Goal: Information Seeking & Learning: Learn about a topic

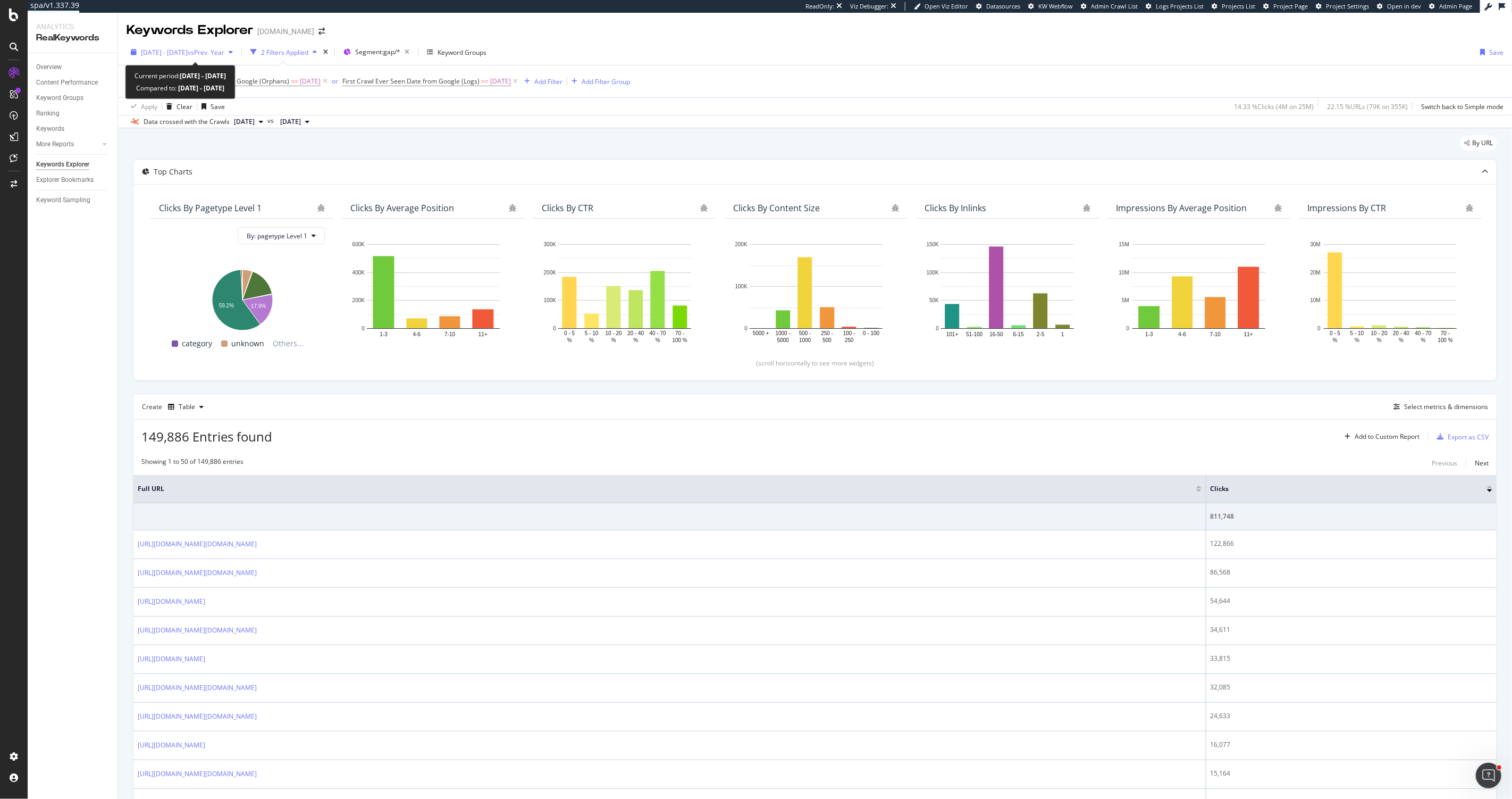
click at [183, 55] on span "2025 May. 5th - Sep. 7th" at bounding box center [164, 52] width 47 height 9
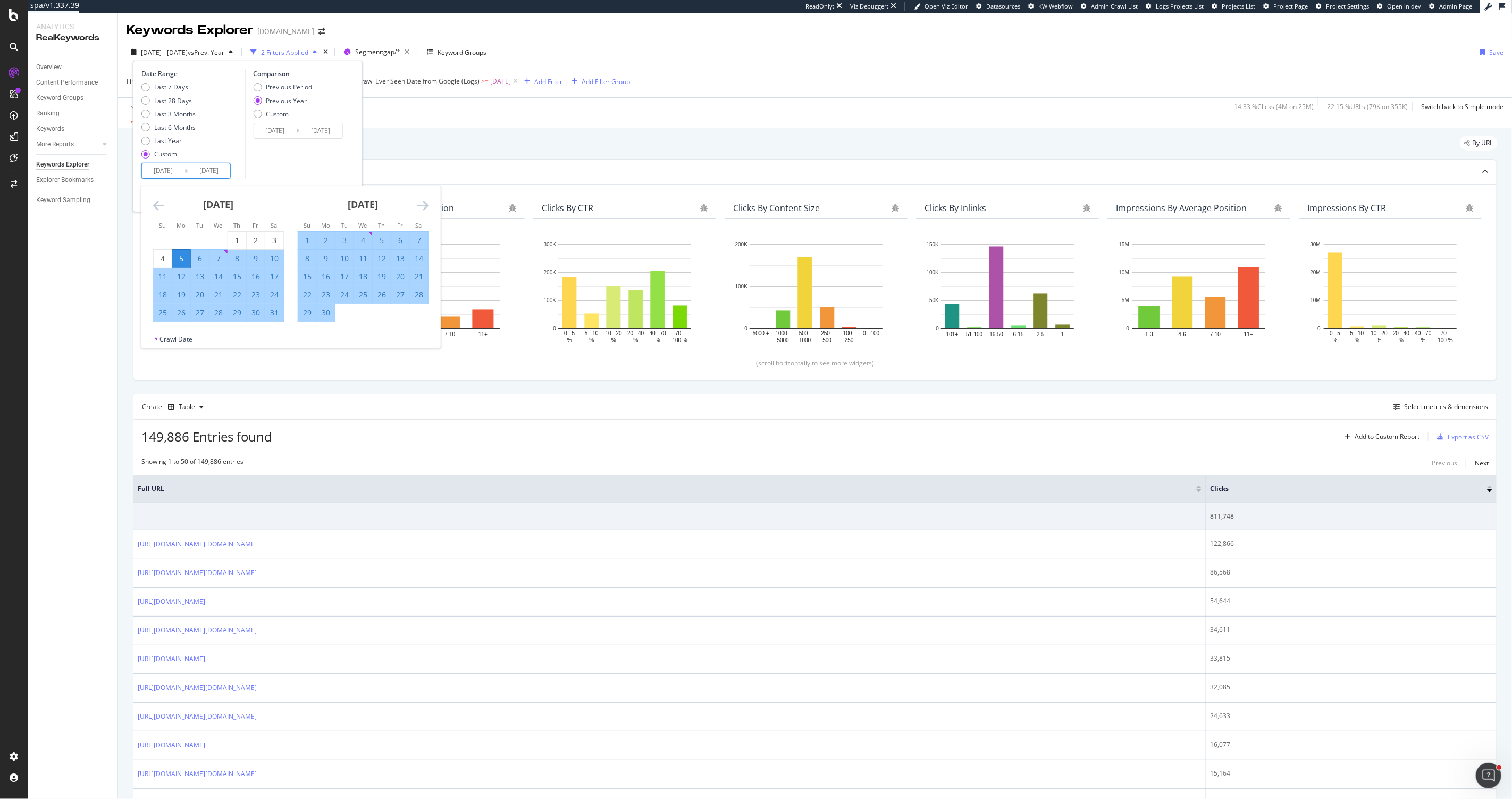
click at [177, 177] on input "2025/05/05" at bounding box center [163, 171] width 42 height 15
click at [424, 209] on icon "Move forward to switch to the next month." at bounding box center [423, 205] width 11 height 13
click at [423, 208] on icon "Move forward to switch to the next month." at bounding box center [423, 205] width 11 height 13
click at [395, 240] on div "1" at bounding box center [400, 240] width 18 height 11
type input "2025/08/01"
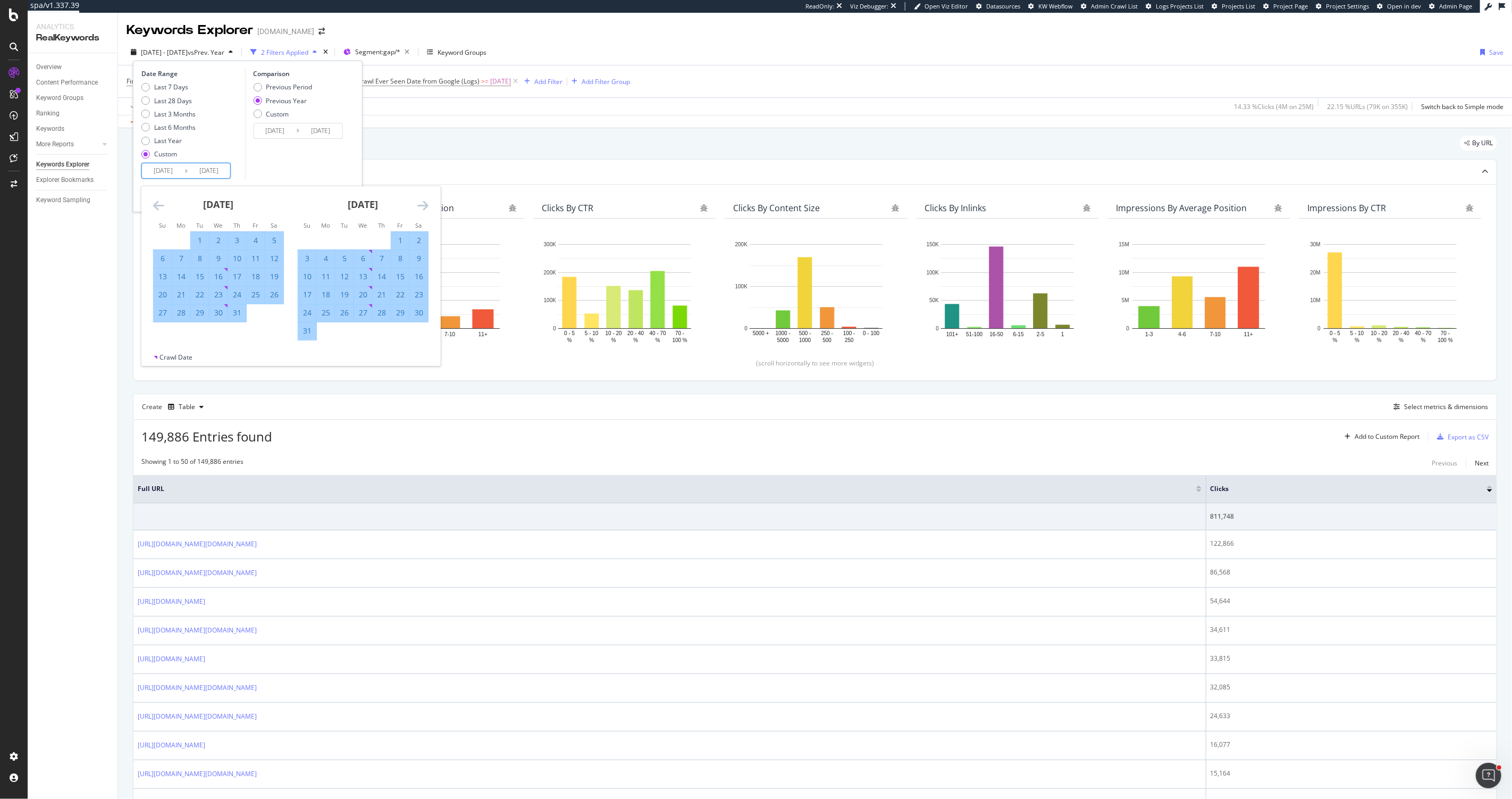
type input "2024/08/02"
click at [305, 332] on div "31" at bounding box center [308, 331] width 18 height 11
type input "2025/08/31"
type input "2024/09/01"
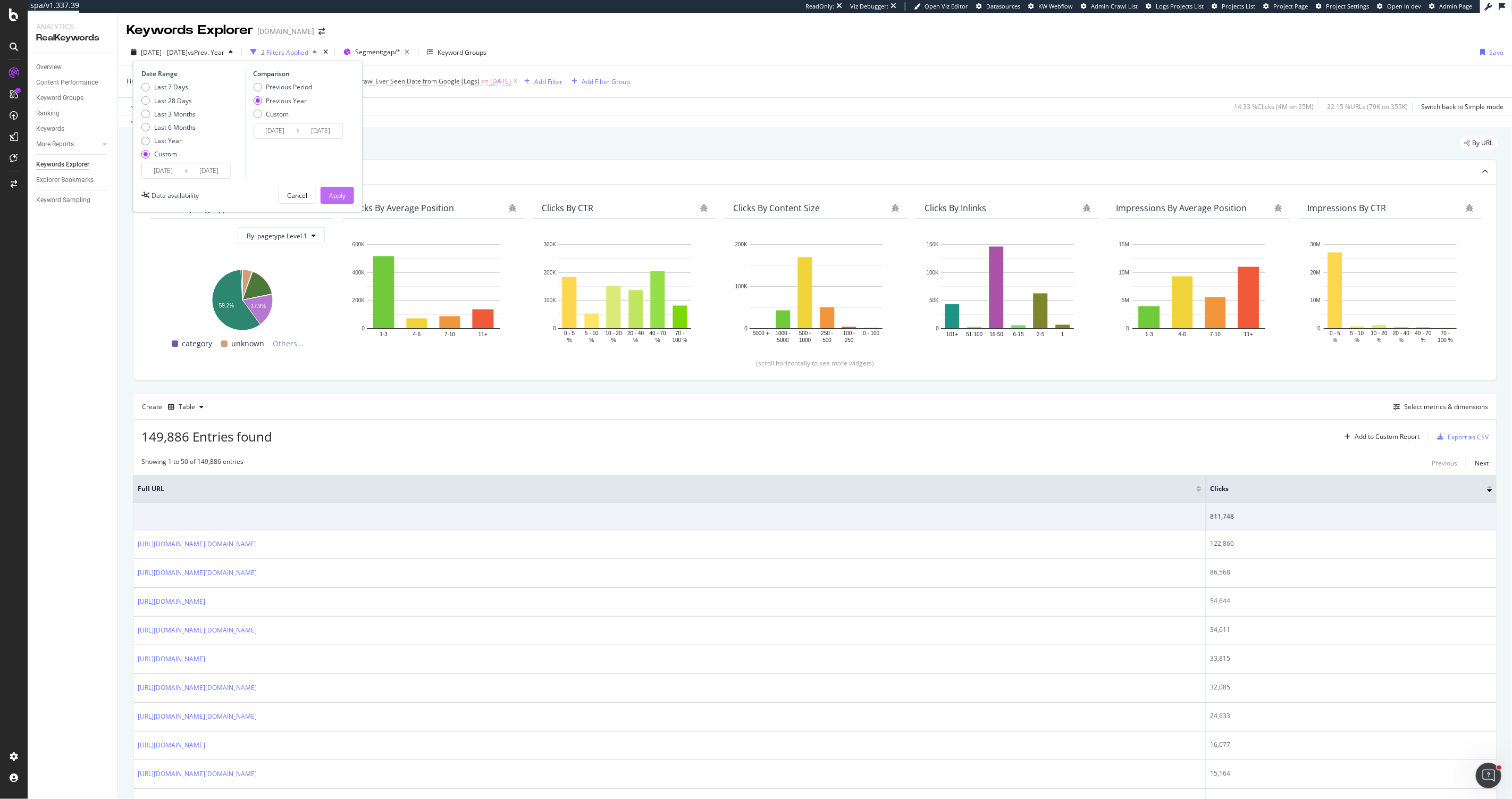
click at [334, 194] on div "Apply" at bounding box center [337, 195] width 16 height 9
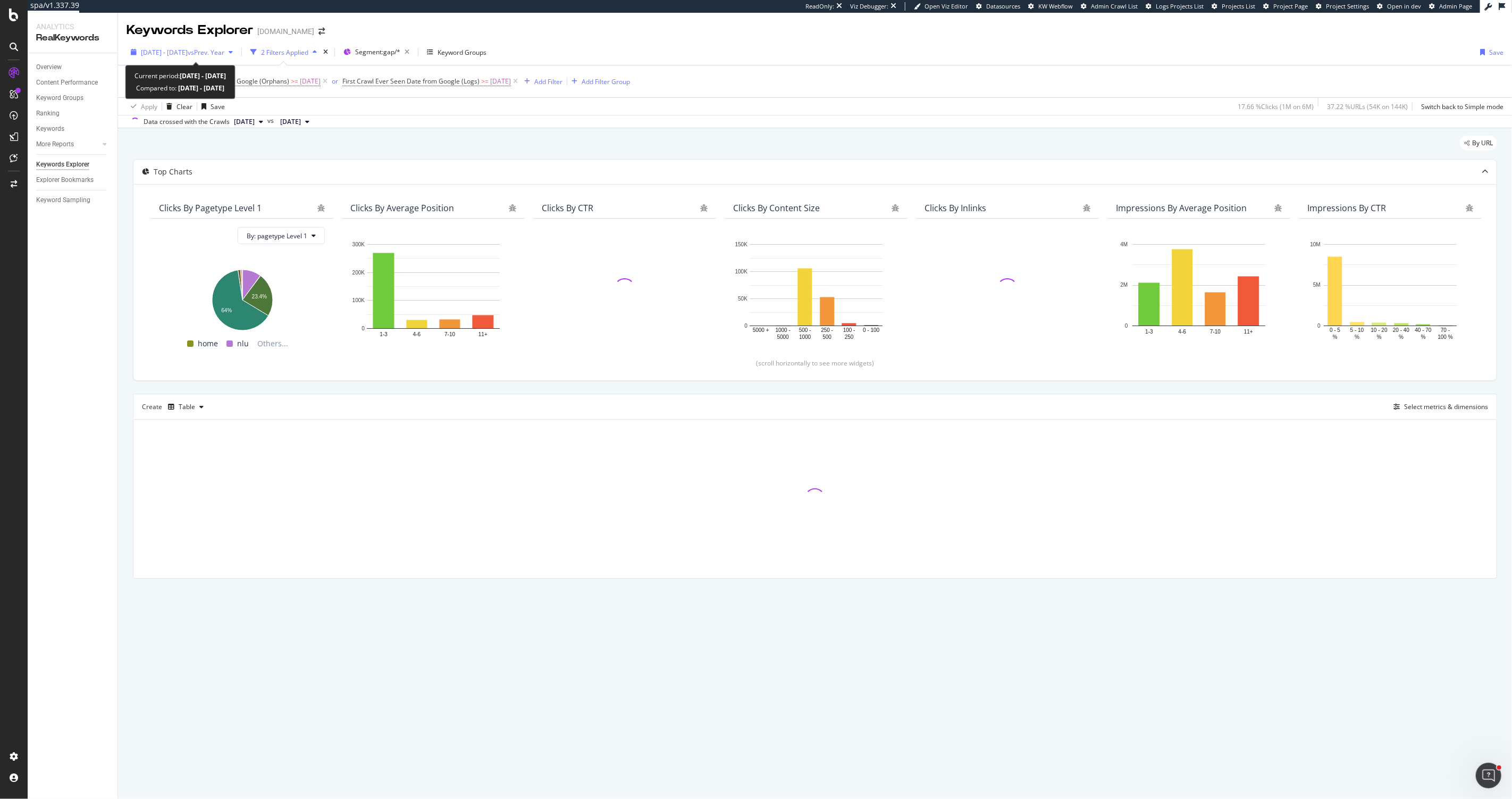
click at [172, 54] on span "2025 Aug. 1st - Aug. 31st" at bounding box center [164, 52] width 47 height 9
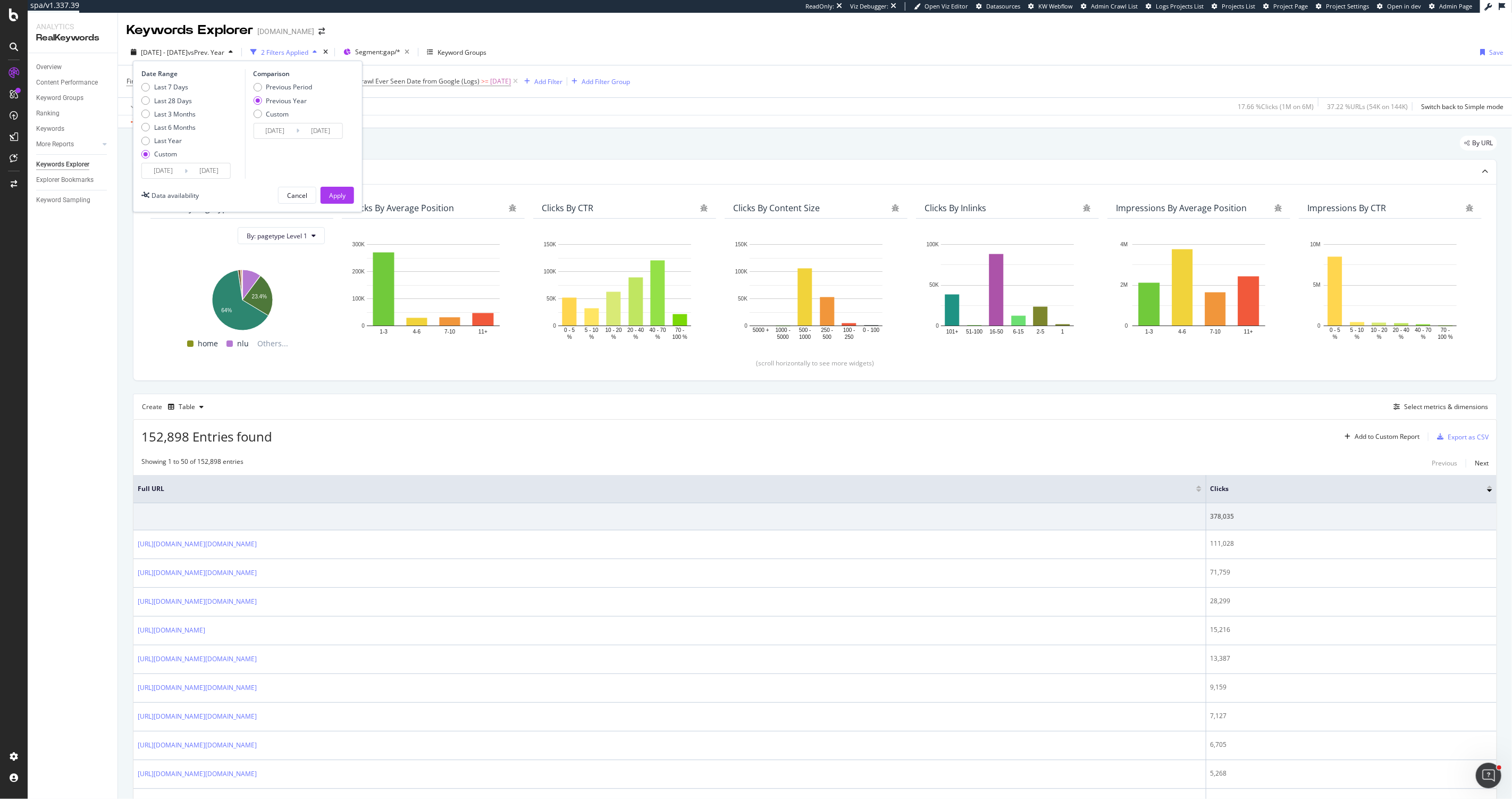
click at [159, 171] on input "2025/08/01" at bounding box center [163, 171] width 42 height 15
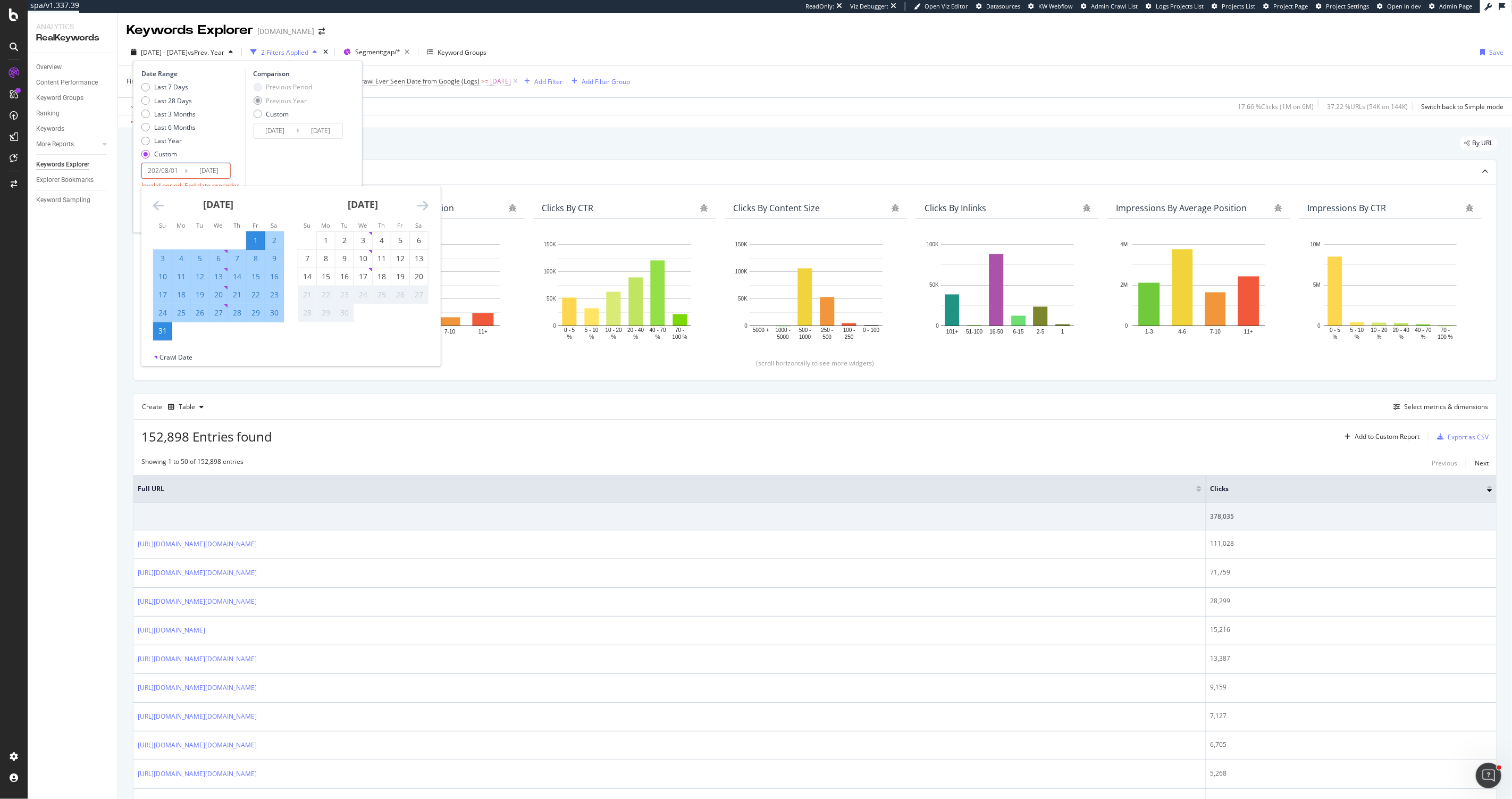
type input "2025/08/01"
type input "2023/08/03"
type input "2024/08/01"
click at [206, 171] on input "2025/08/31" at bounding box center [209, 171] width 42 height 15
type input "2025/08/31"
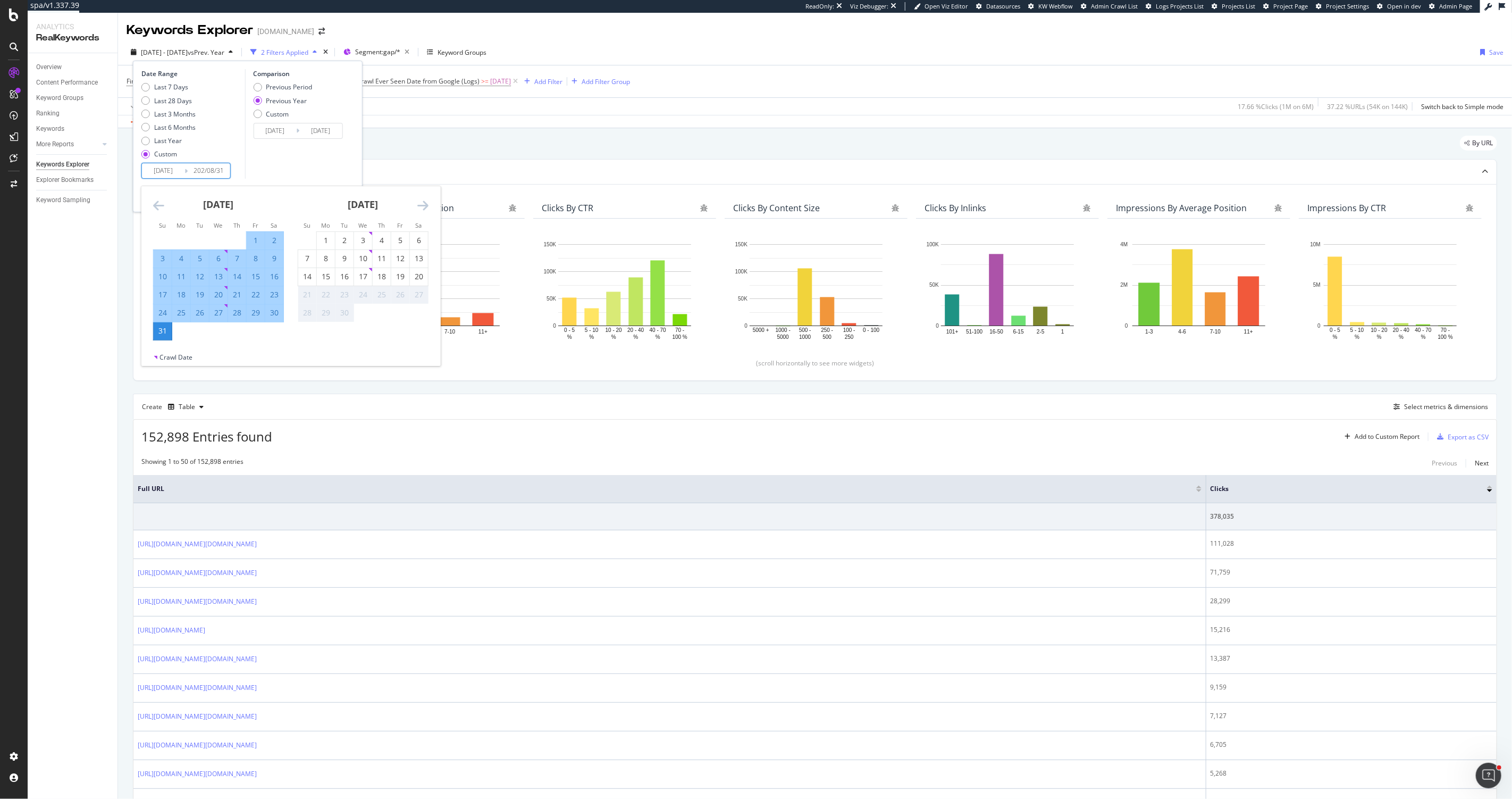
type input "2023/09/02"
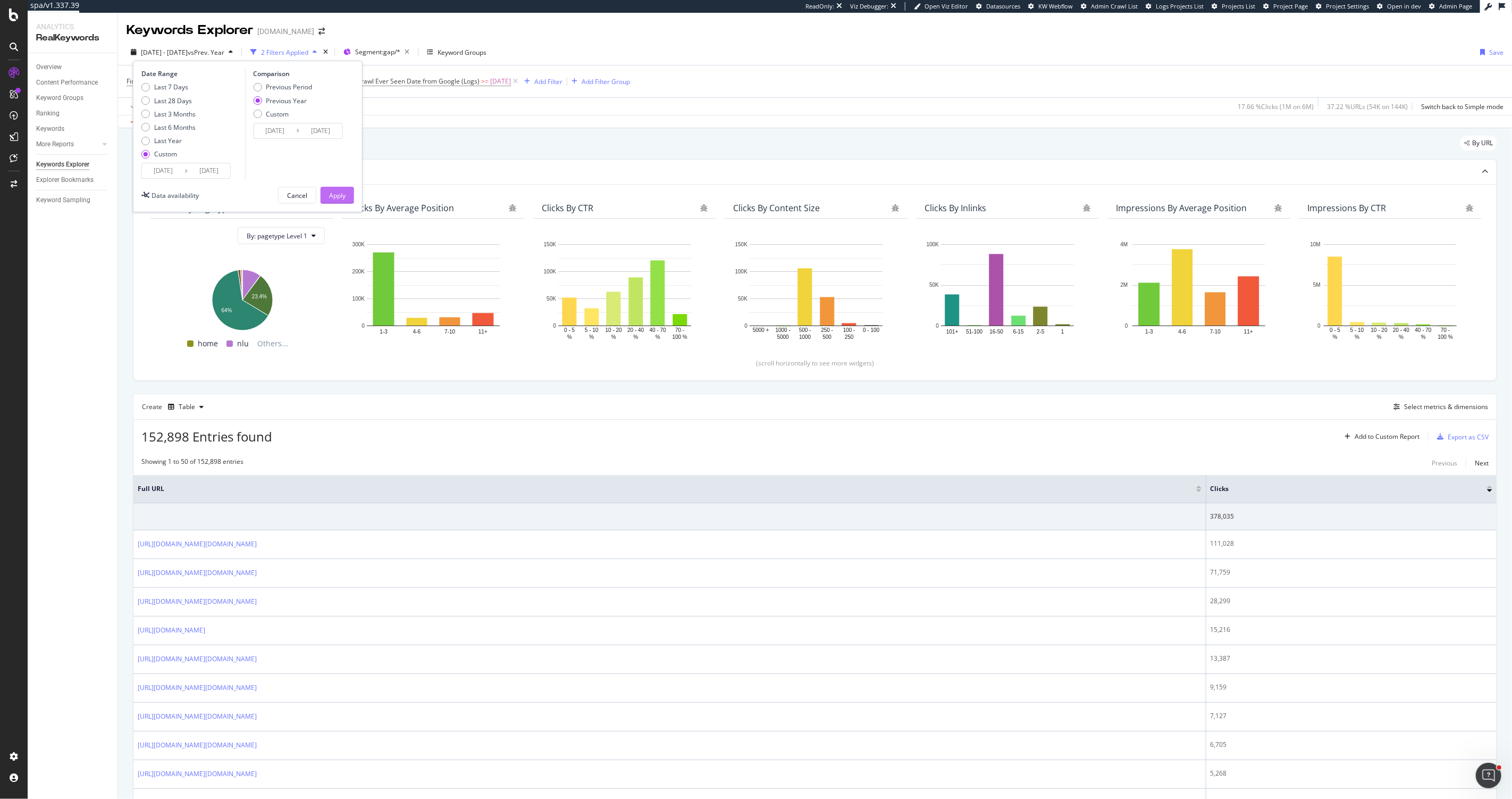
type input "2024/08/31"
click at [346, 197] on button "Apply" at bounding box center [337, 195] width 33 height 17
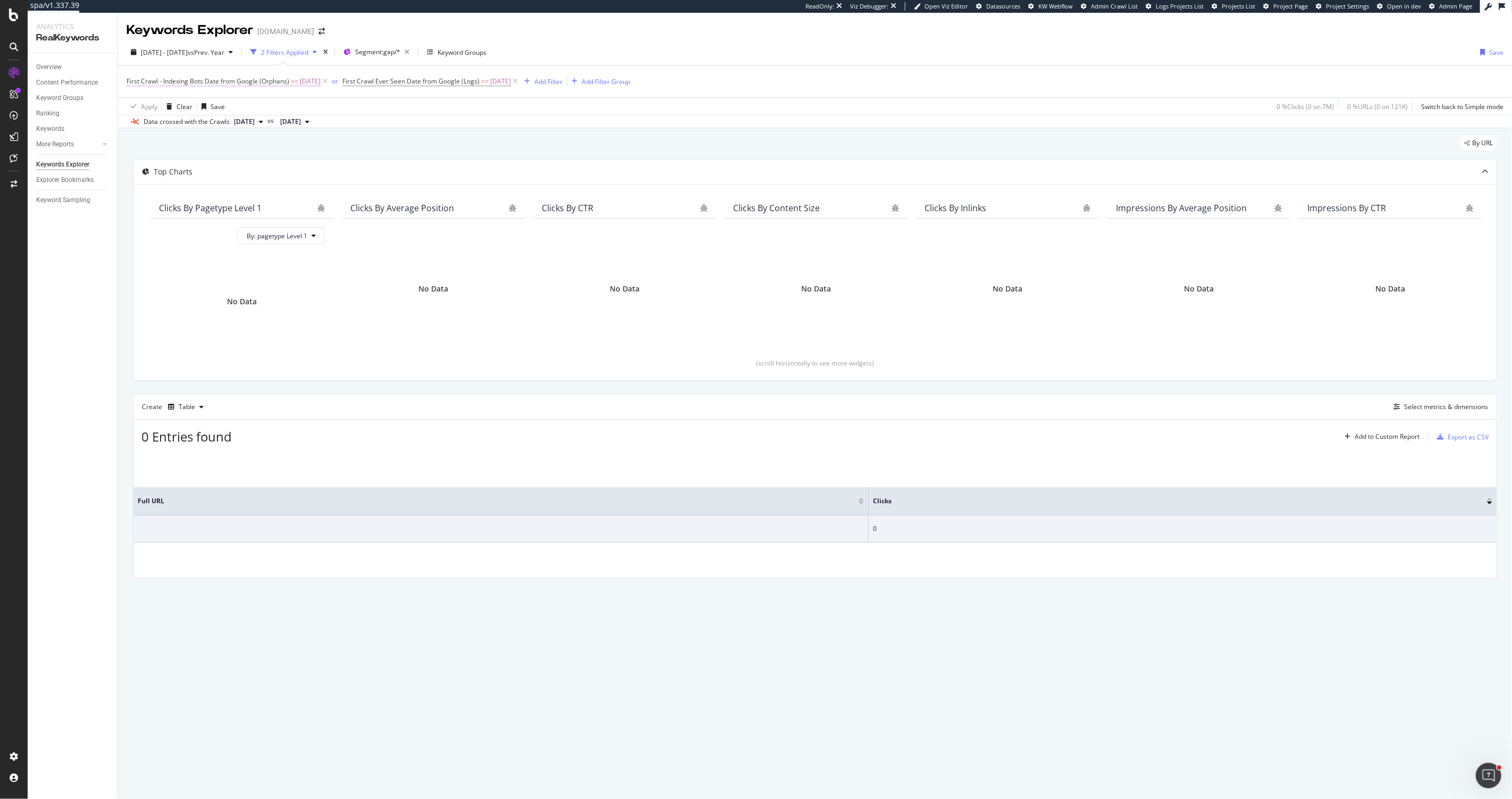
click at [285, 83] on span "First Crawl - Indexing Bots Date from Google (Orphans)" at bounding box center [208, 81] width 163 height 9
click at [154, 142] on input "2025-05-06 00:00:00" at bounding box center [194, 142] width 117 height 17
click at [208, 160] on link "2025" at bounding box center [214, 161] width 23 height 18
click at [235, 124] on div "After or equal to" at bounding box center [194, 124] width 117 height 17
click at [154, 115] on div "After or equal to" at bounding box center [194, 124] width 117 height 17
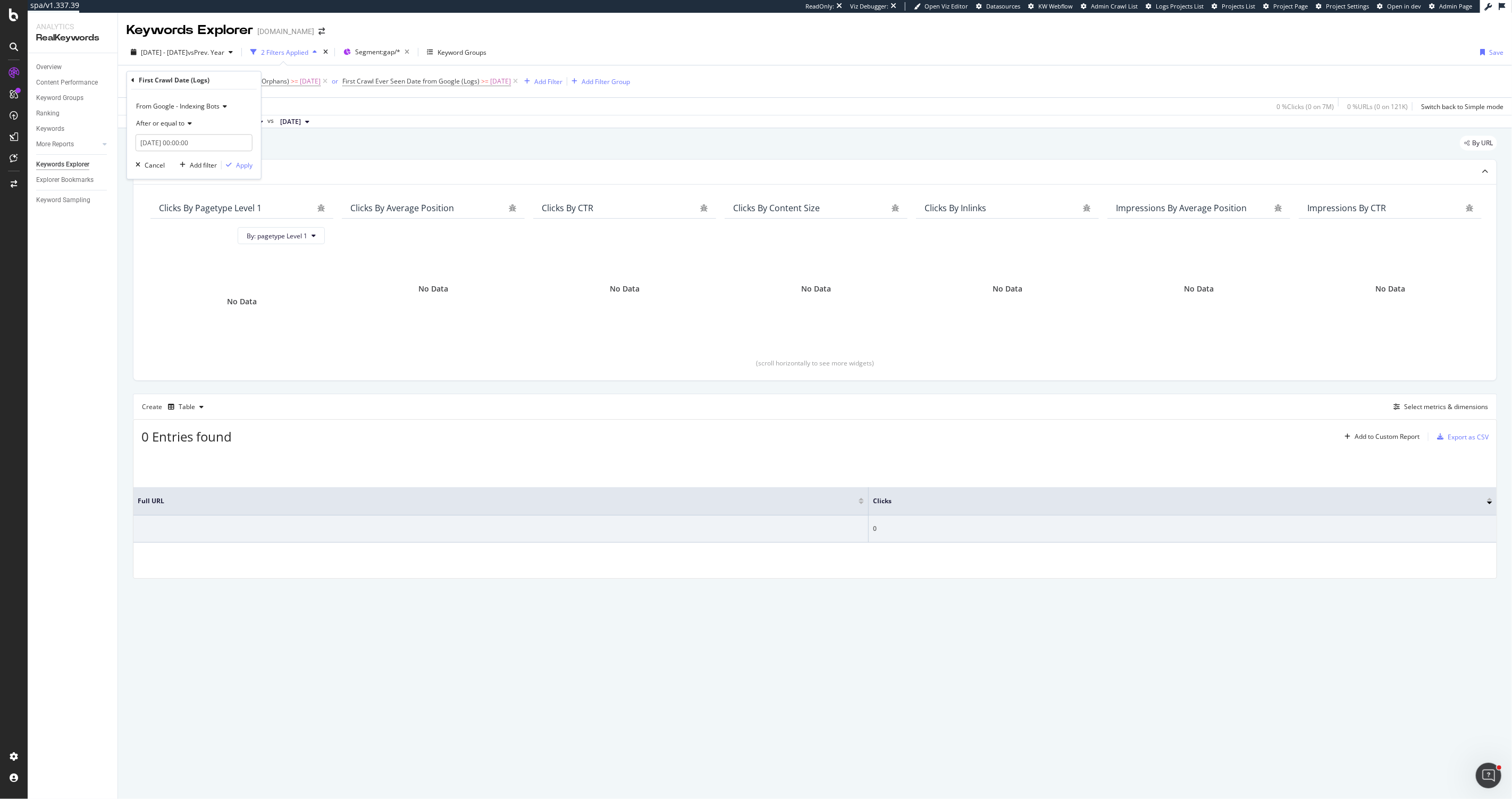
click at [131, 78] on icon at bounding box center [133, 80] width 3 height 7
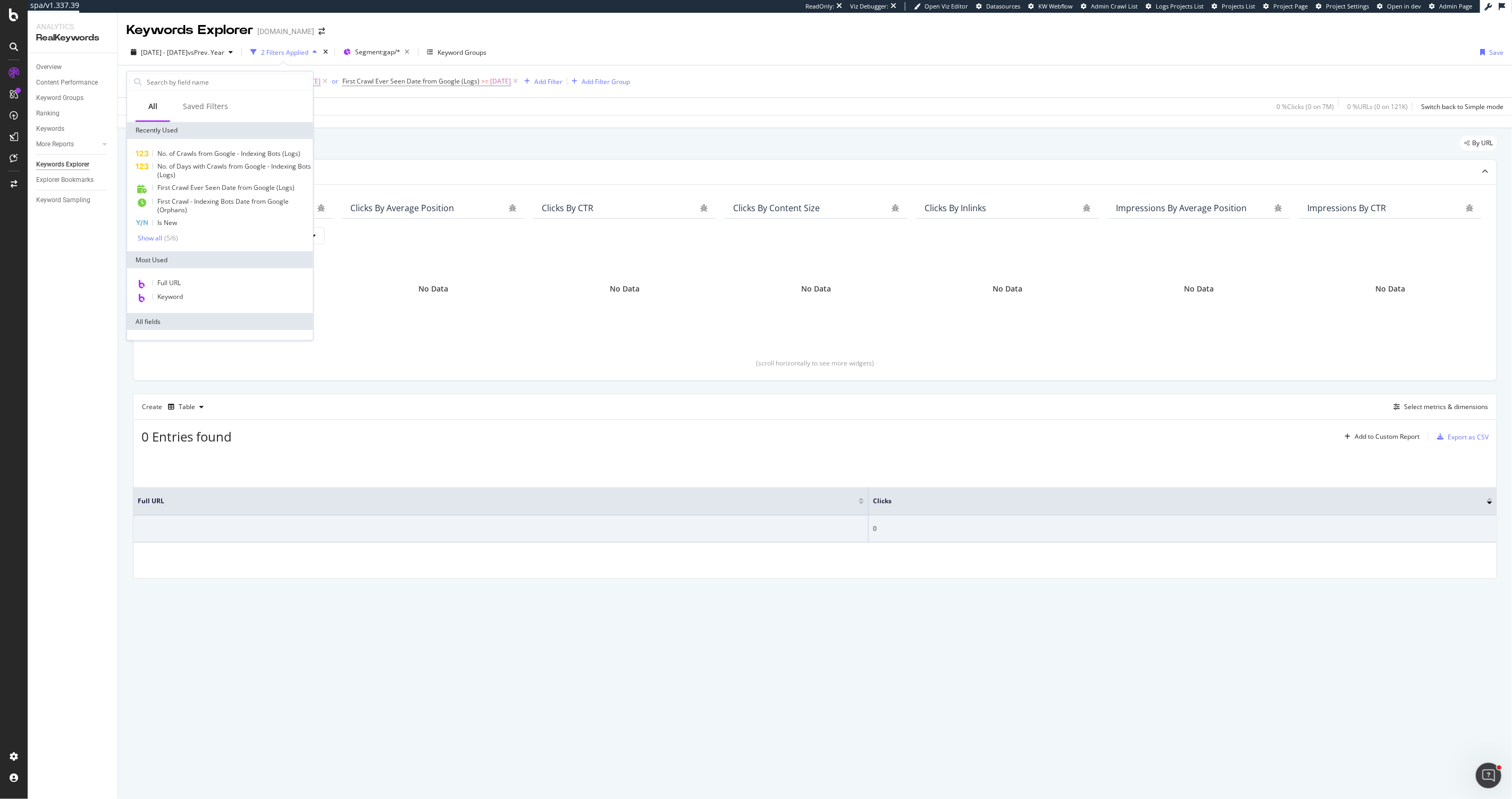
click at [398, 145] on div "By URL" at bounding box center [815, 147] width 1364 height 24
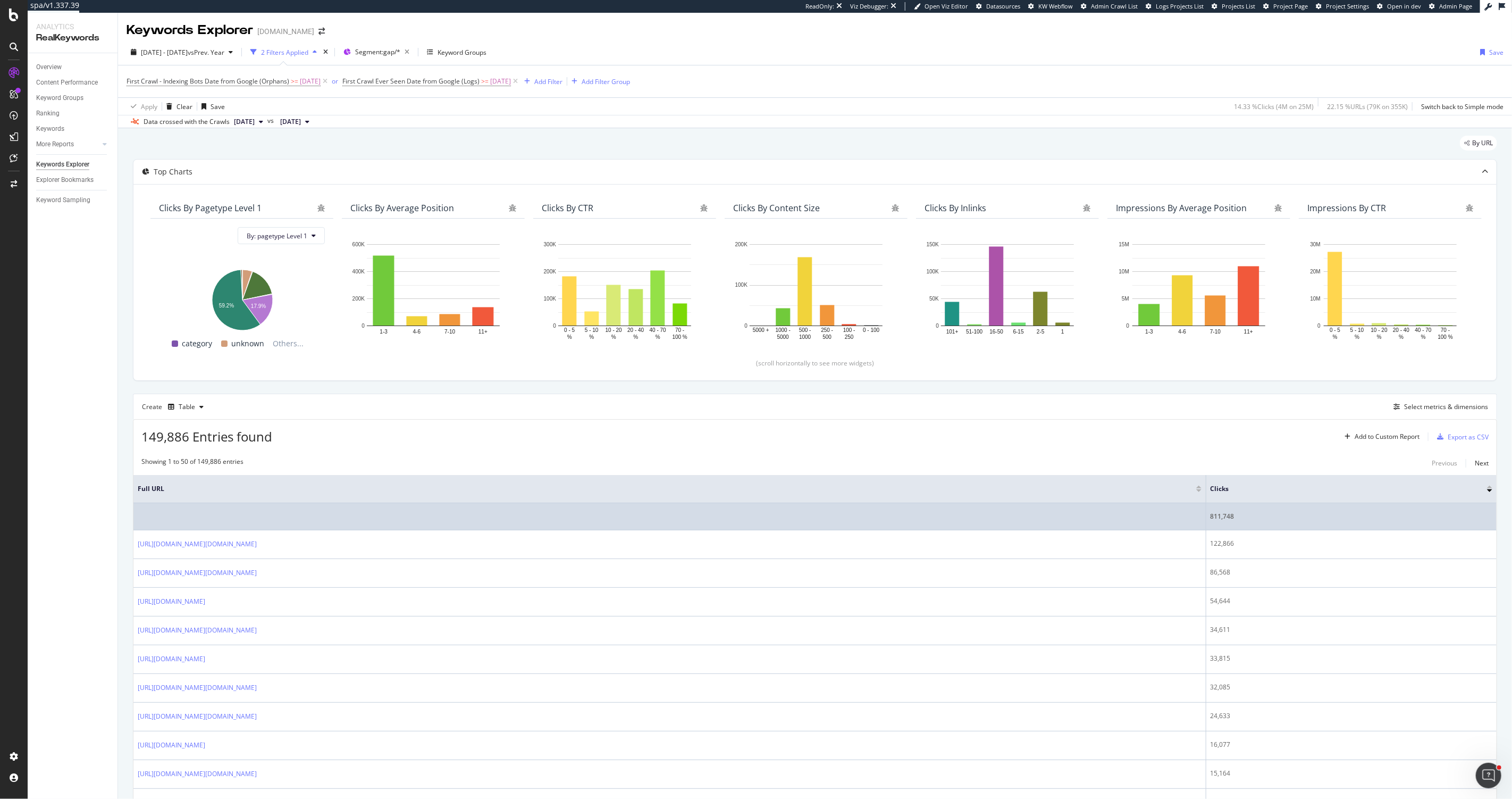
drag, startPoint x: 1314, startPoint y: 512, endPoint x: 1283, endPoint y: 516, distance: 31.3
click at [1283, 516] on td "811,748" at bounding box center [1351, 517] width 290 height 27
drag, startPoint x: 1317, startPoint y: 516, endPoint x: 1283, endPoint y: 517, distance: 34.0
click at [1283, 517] on td "811,748" at bounding box center [1351, 517] width 290 height 27
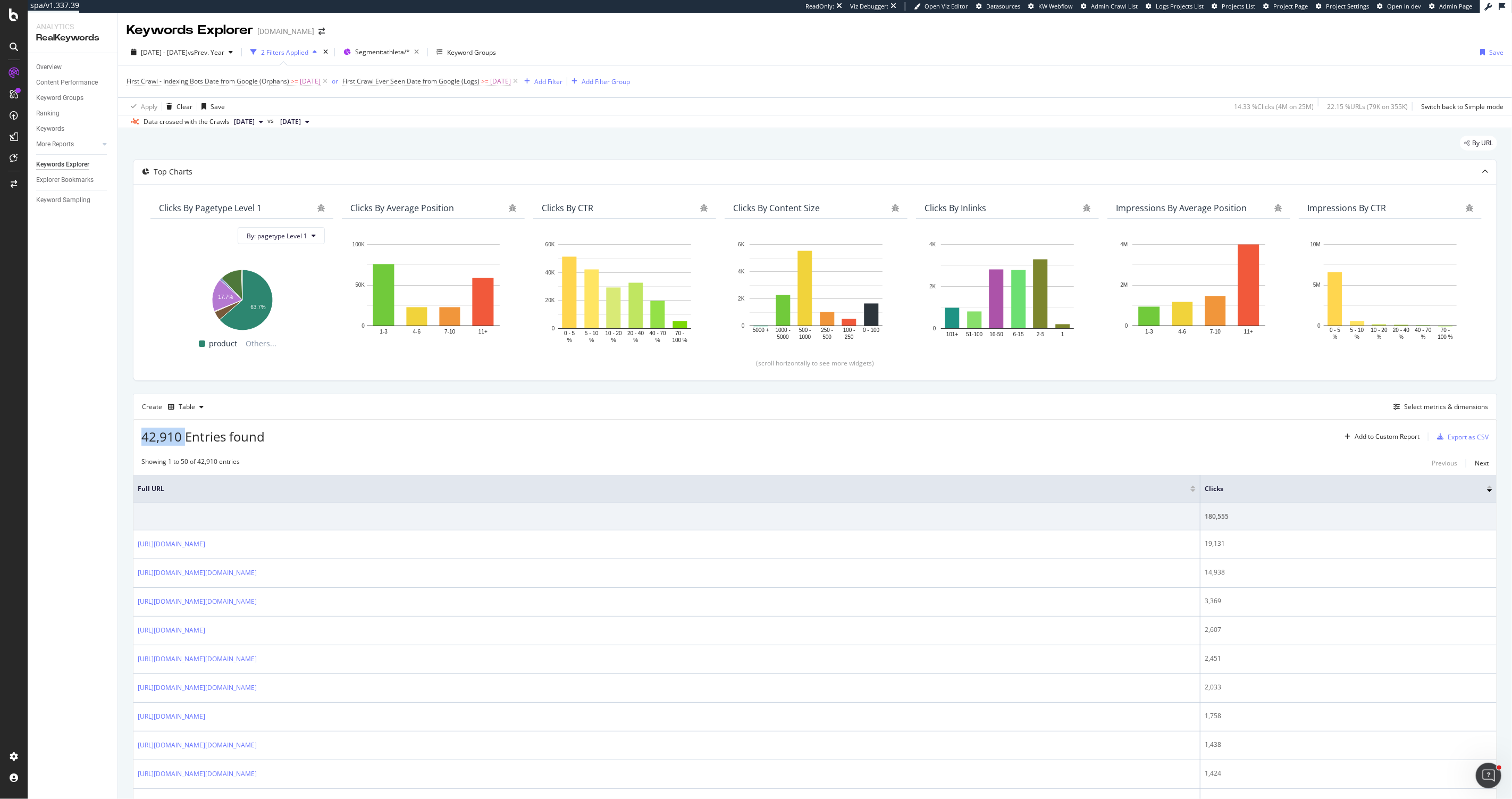
drag, startPoint x: 183, startPoint y: 438, endPoint x: 130, endPoint y: 438, distance: 53.0
click at [480, 412] on div "Create Table Select metrics & dimensions" at bounding box center [815, 406] width 1364 height 25
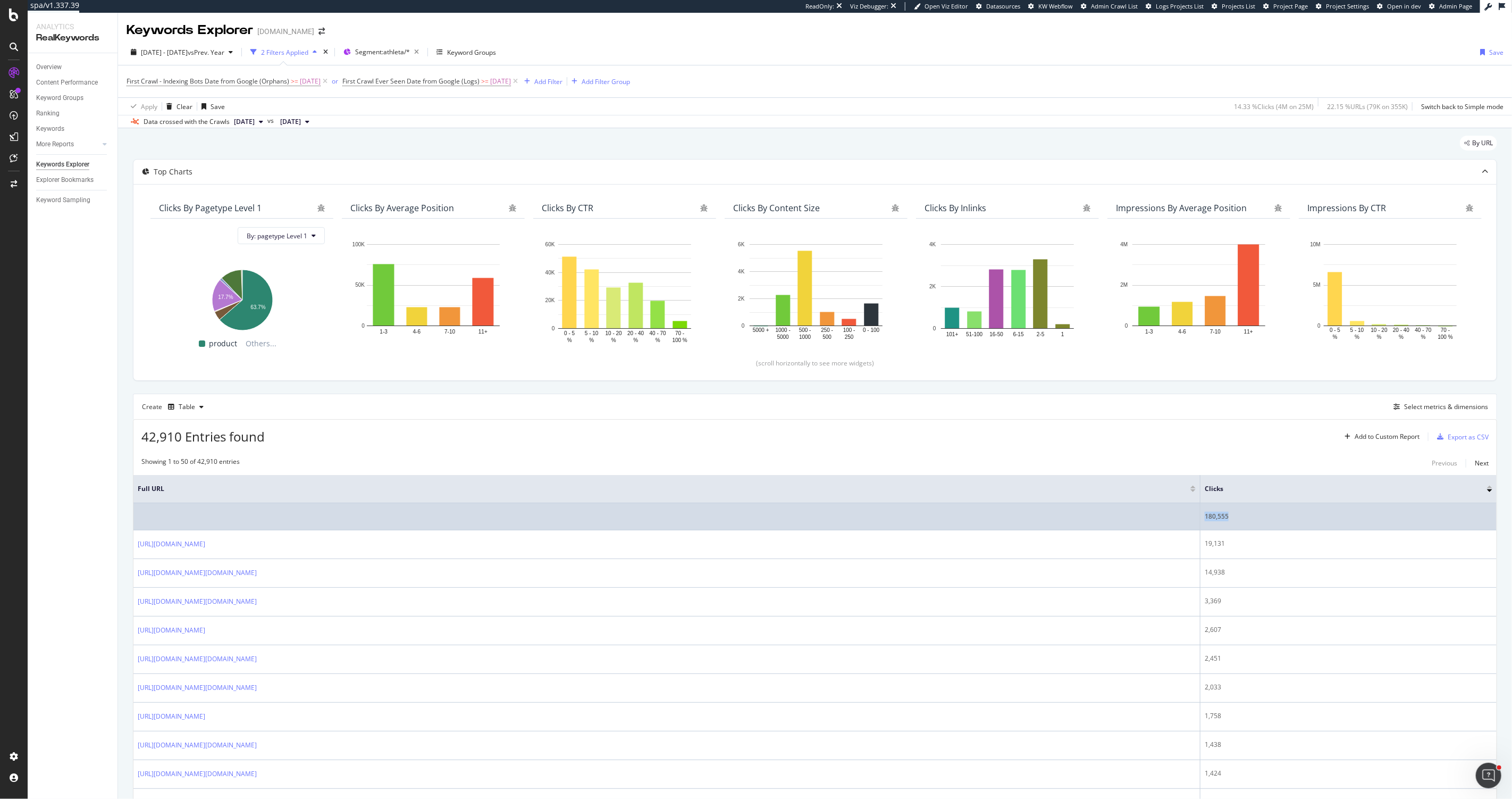
drag, startPoint x: 1337, startPoint y: 513, endPoint x: 1295, endPoint y: 517, distance: 42.2
click at [1286, 518] on td "180,555" at bounding box center [1349, 517] width 296 height 27
click at [1301, 516] on div "180,555" at bounding box center [1349, 517] width 288 height 10
drag, startPoint x: 1318, startPoint y: 517, endPoint x: 1263, endPoint y: 517, distance: 55.0
click at [1263, 517] on tr "180,555" at bounding box center [814, 517] width 1363 height 27
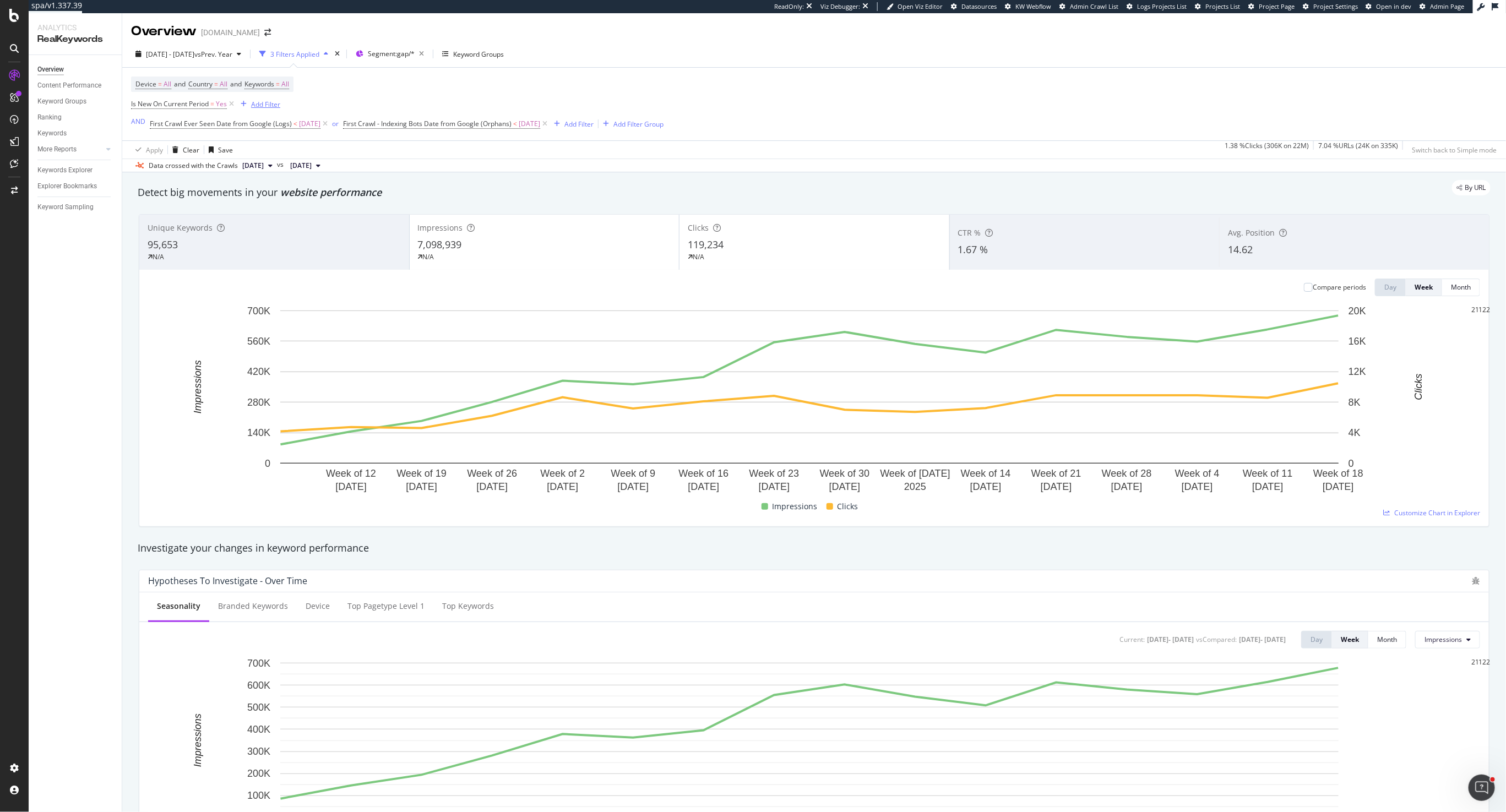
click at [261, 106] on div "Add Filter" at bounding box center [265, 104] width 29 height 9
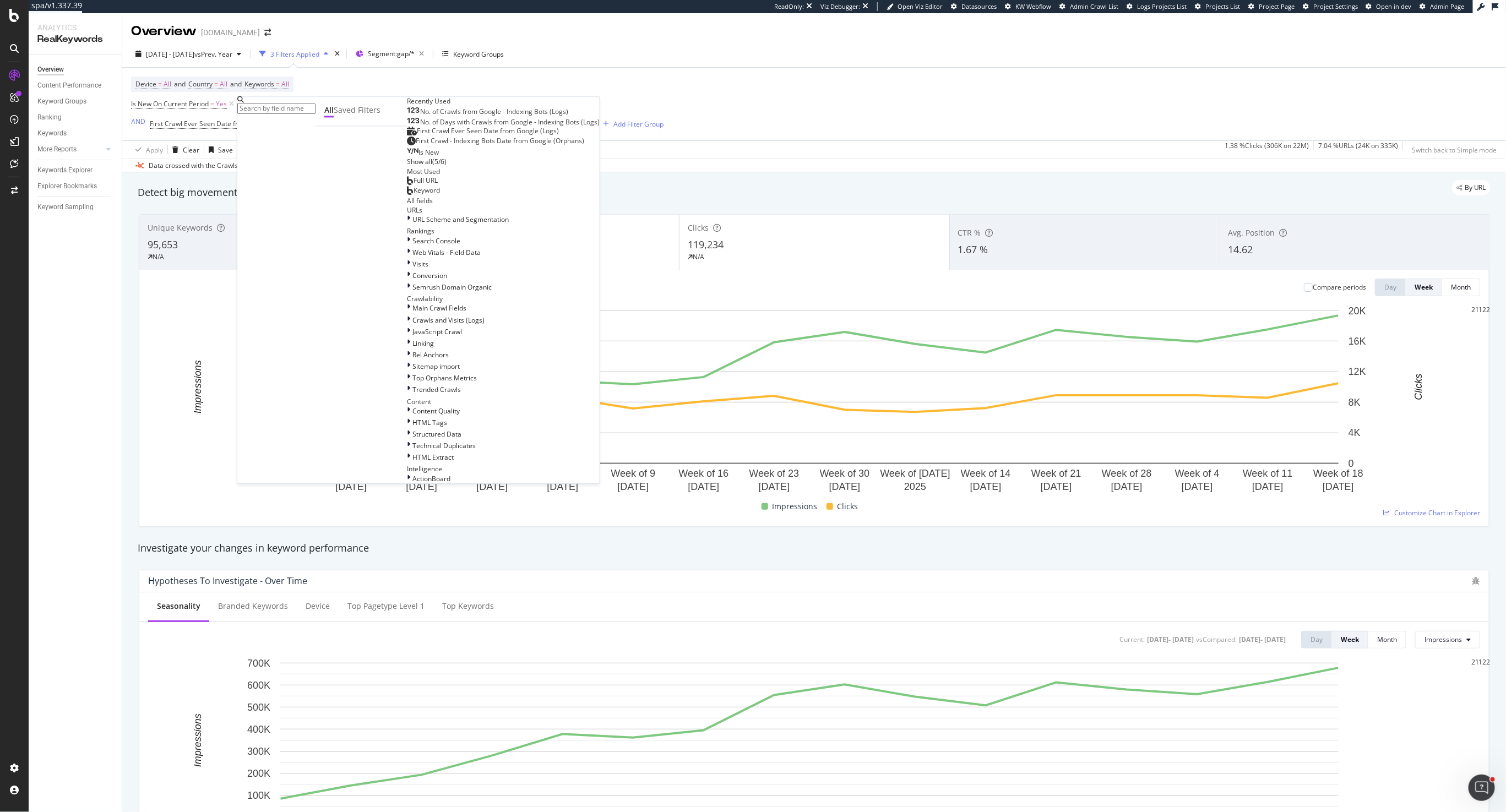
click at [261, 110] on input "text" at bounding box center [276, 108] width 78 height 11
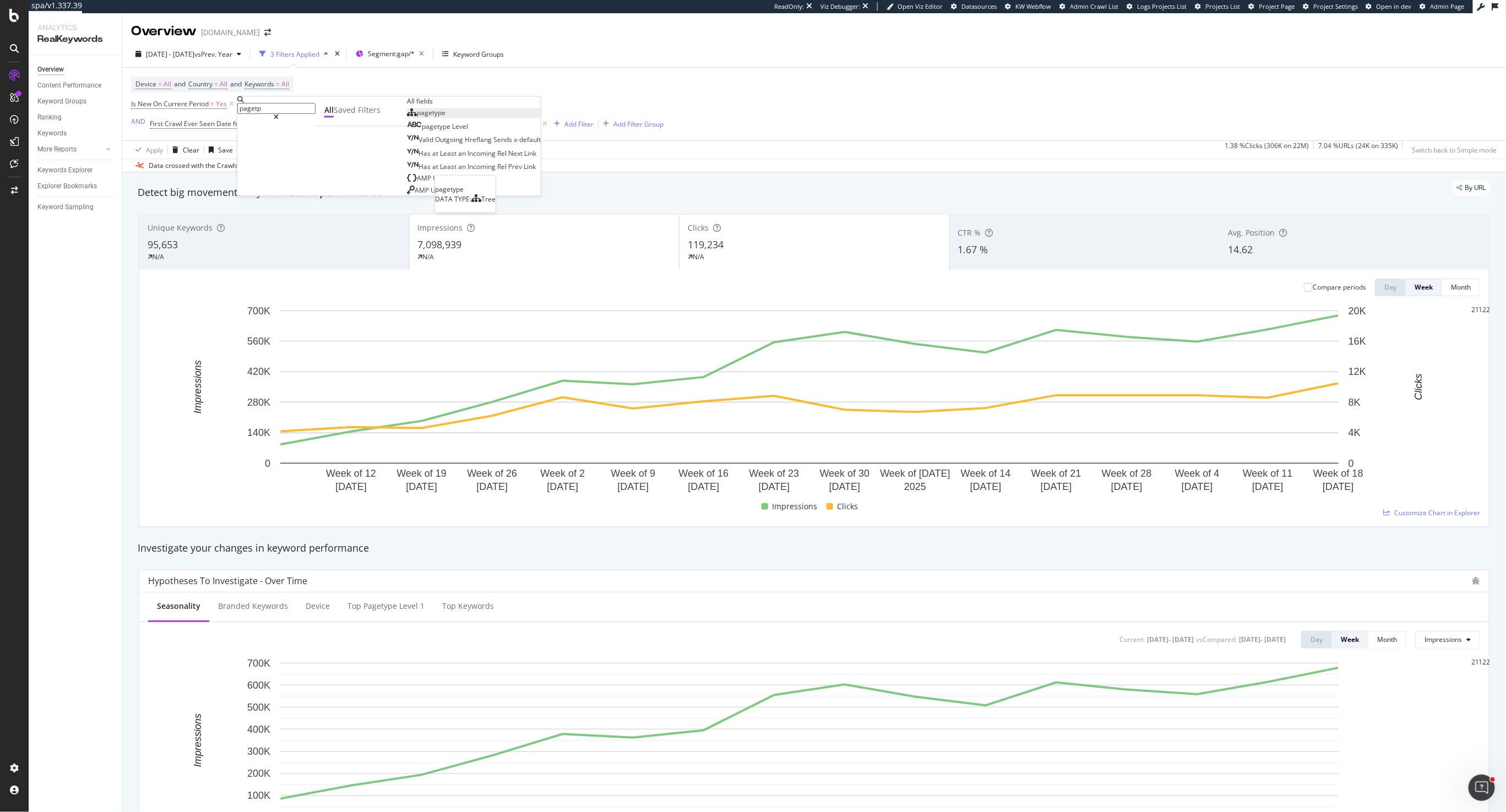
type input "pagetp"
click at [417, 118] on span "pagetype" at bounding box center [432, 113] width 29 height 9
click at [273, 142] on div at bounding box center [270, 133] width 65 height 18
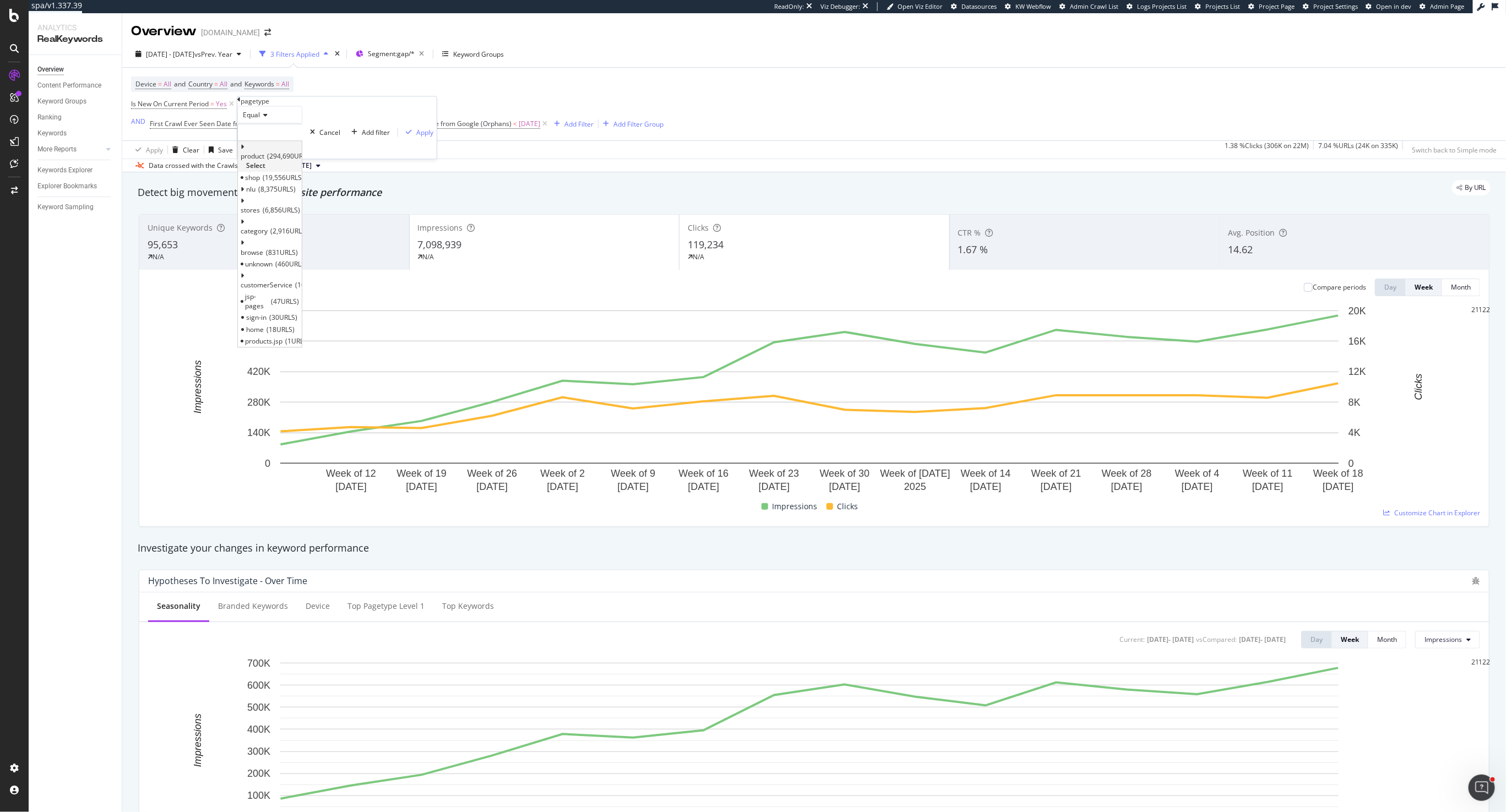
click at [245, 151] on icon at bounding box center [243, 147] width 4 height 7
click at [243, 169] on icon at bounding box center [242, 168] width 3 height 3
click at [265, 137] on icon at bounding box center [262, 133] width 8 height 7
click at [292, 124] on div "Equal" at bounding box center [270, 115] width 65 height 18
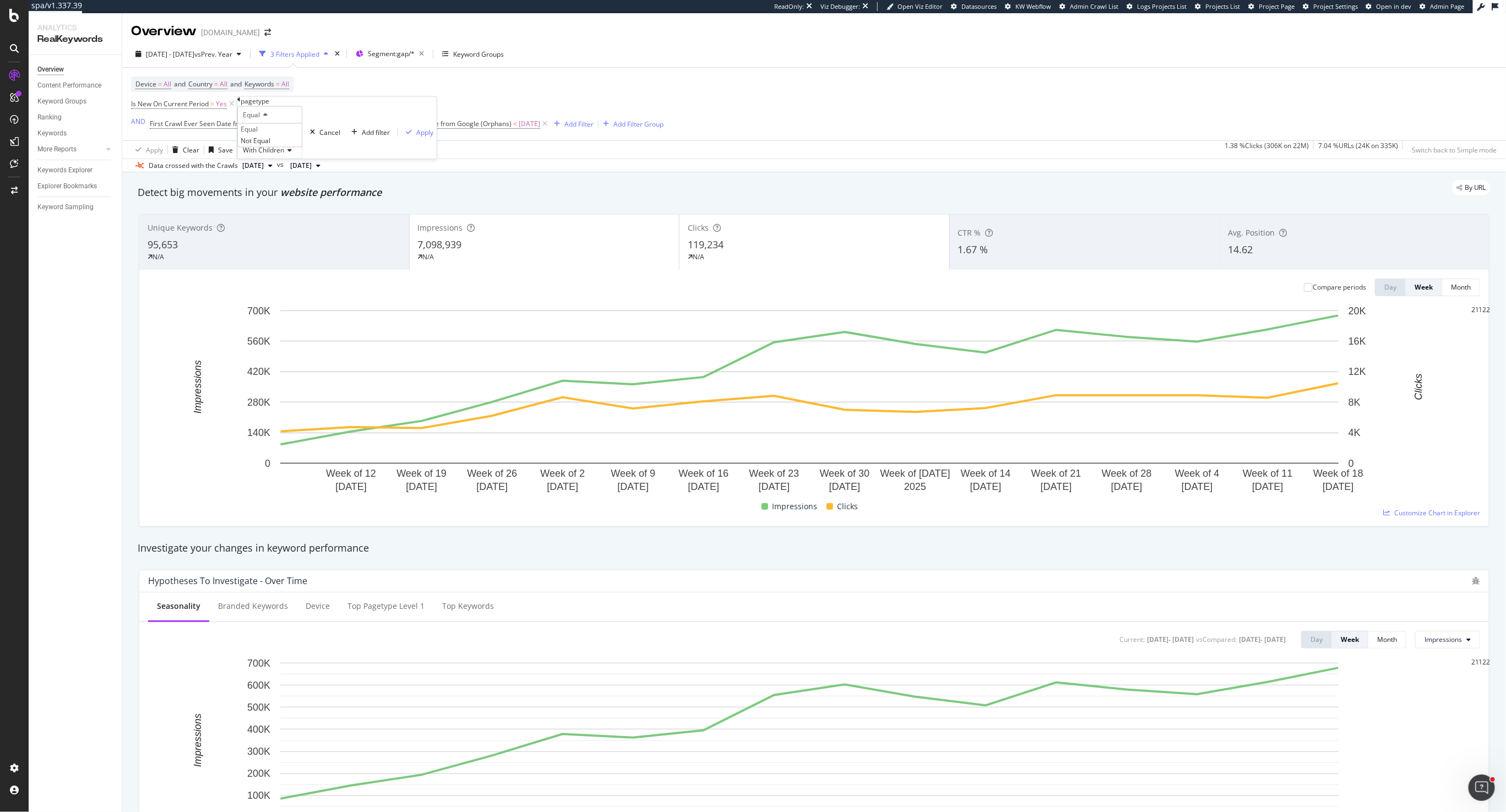
click at [302, 124] on div "Equal" at bounding box center [270, 115] width 65 height 18
click at [362, 137] on div "Add filter" at bounding box center [376, 132] width 28 height 9
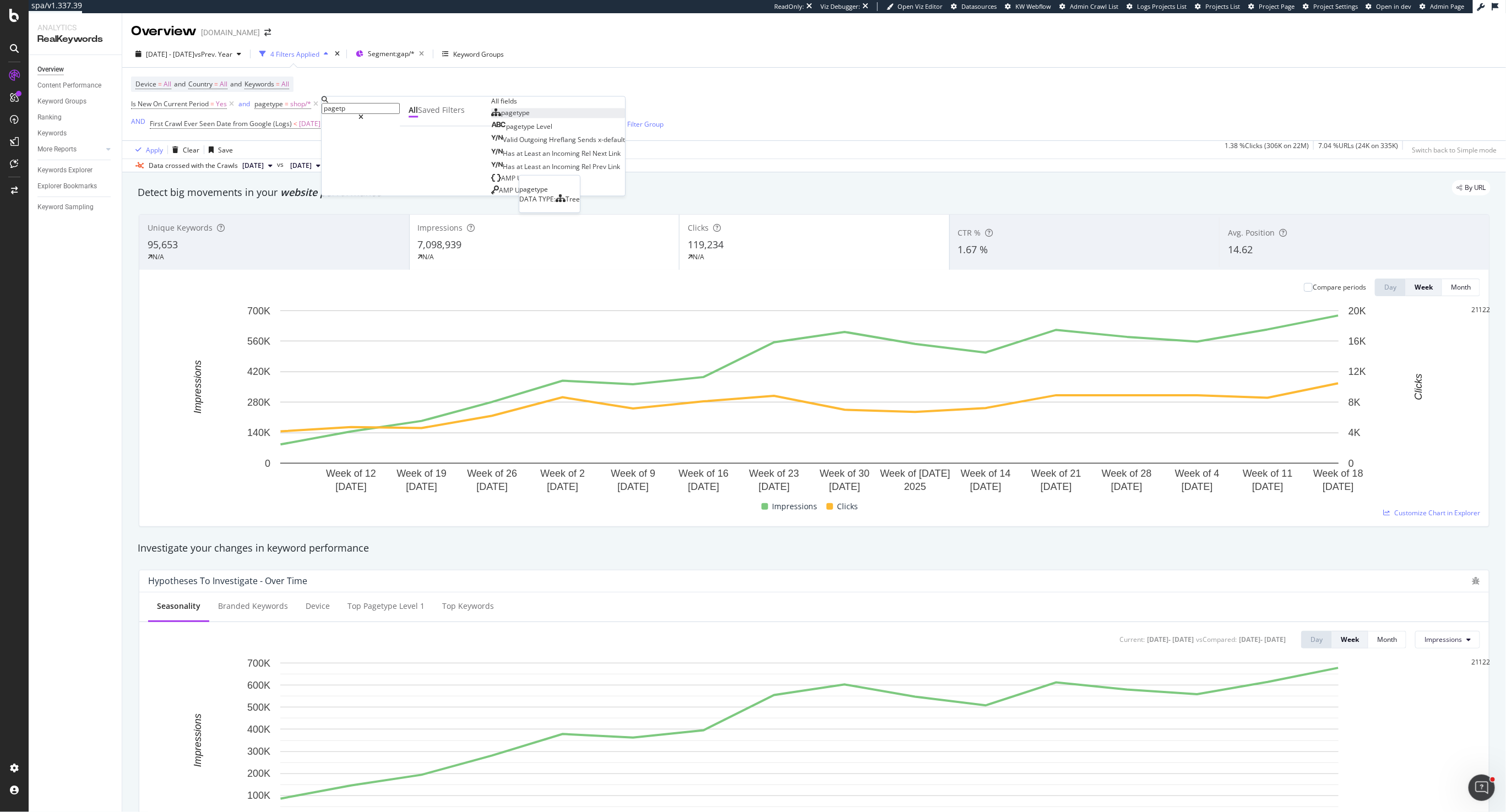
click at [501, 118] on span "pagetype" at bounding box center [516, 113] width 29 height 9
click at [373, 142] on div at bounding box center [354, 133] width 65 height 18
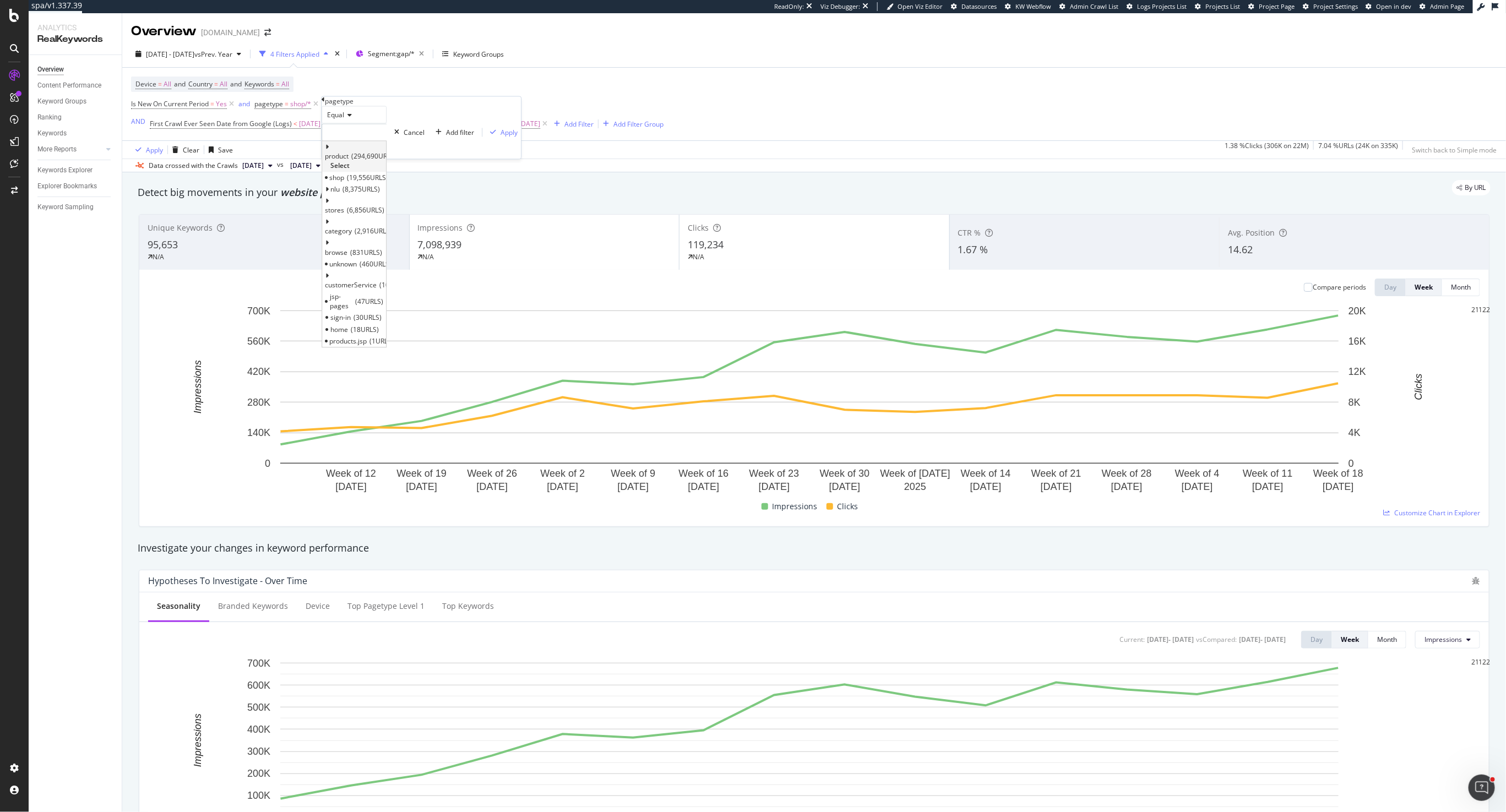
click at [384, 161] on span "294,690 URLS" at bounding box center [374, 156] width 45 height 9
click at [350, 171] on span "Select" at bounding box center [340, 166] width 19 height 9
click at [403, 159] on div "Equal product With Children Cancel Add filter Apply" at bounding box center [422, 132] width 199 height 53
click at [446, 137] on div "Add filter" at bounding box center [460, 132] width 28 height 9
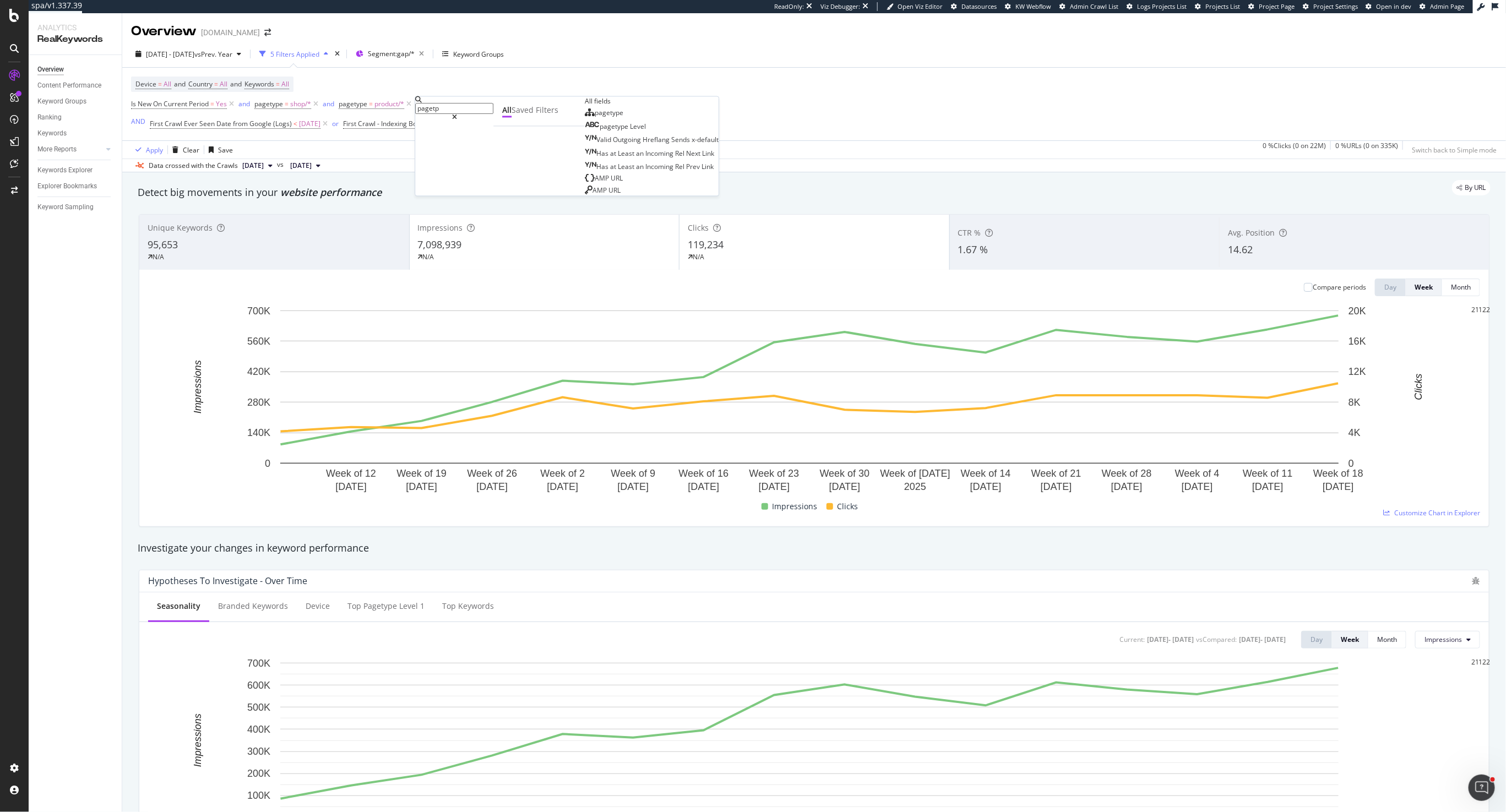
click at [341, 144] on div "Apply Clear Save 0 % Clicks ( 0 on 22M ) 0 % URLs ( 0 on 335K ) Switch back to …" at bounding box center [814, 149] width 1384 height 18
click at [298, 107] on span "shop/*" at bounding box center [300, 104] width 21 height 16
click at [276, 135] on span "shop" at bounding box center [268, 130] width 15 height 9
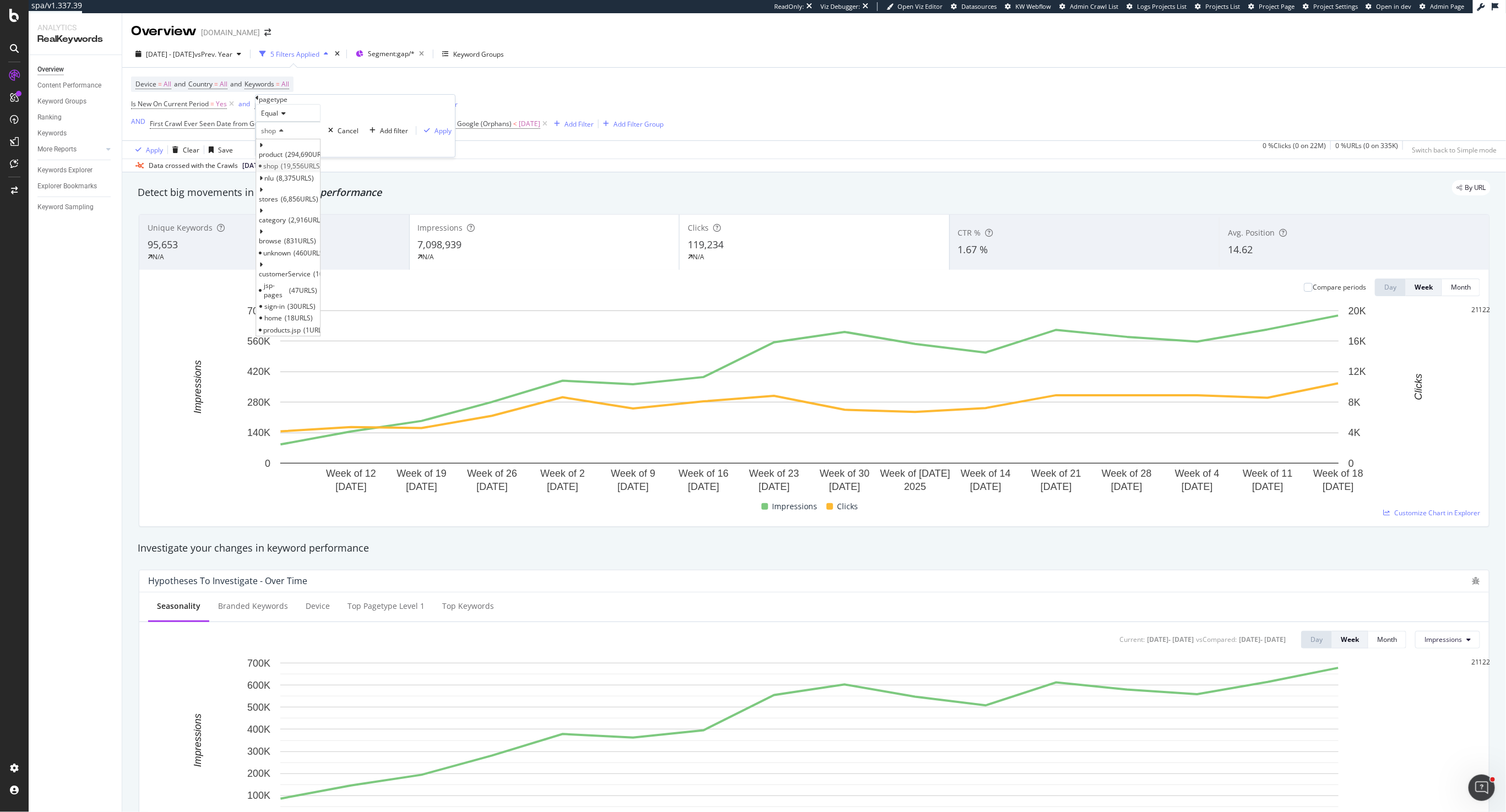
click at [262, 168] on icon at bounding box center [260, 166] width 3 height 3
click at [311, 139] on div "shop" at bounding box center [288, 130] width 65 height 18
click at [263, 149] on icon at bounding box center [261, 145] width 4 height 7
click at [275, 184] on div "parameters 187,867 URLS Select" at bounding box center [288, 176] width 64 height 30
click at [268, 170] on icon at bounding box center [266, 167] width 4 height 7
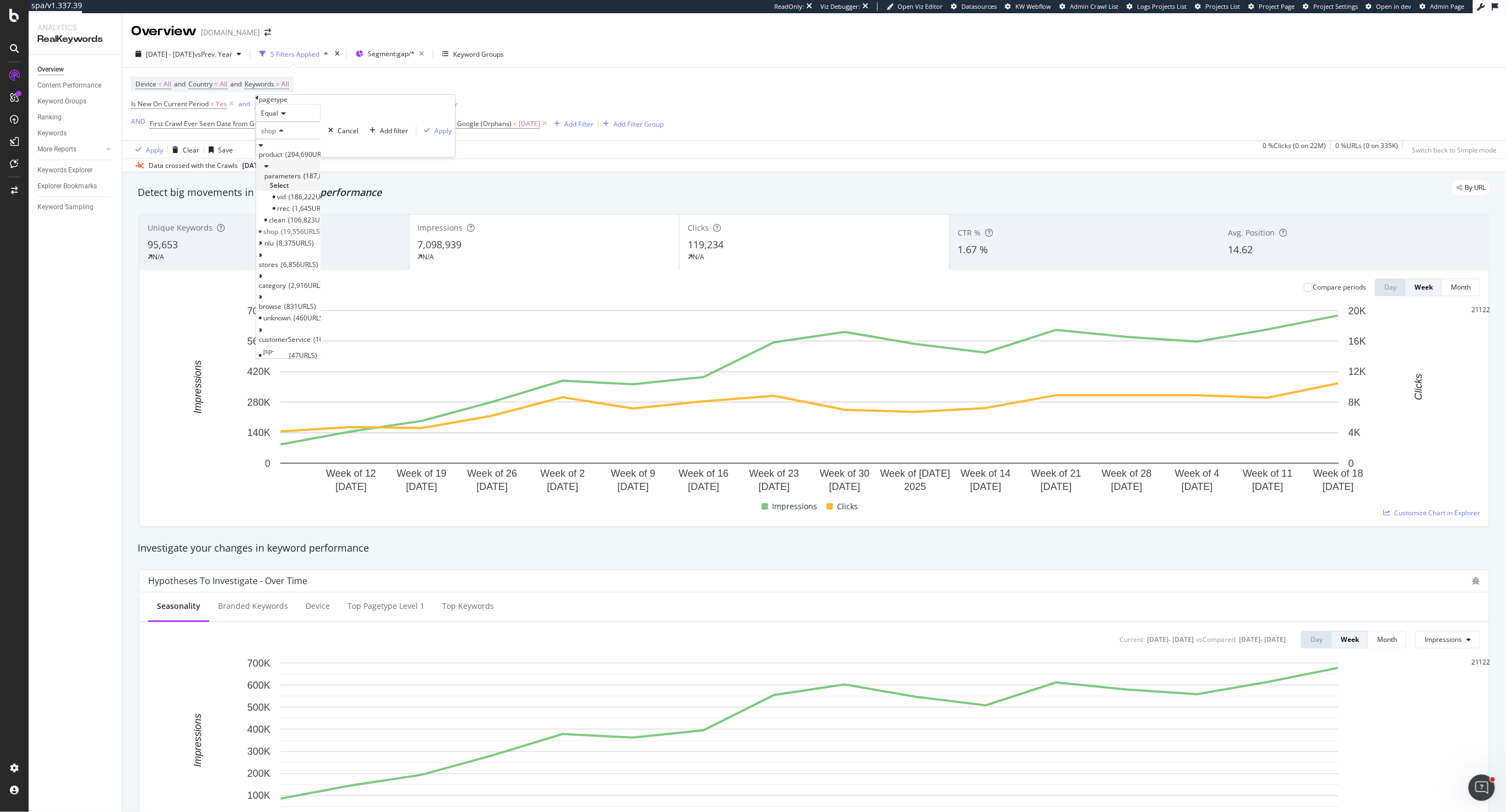
click at [268, 170] on icon at bounding box center [266, 167] width 4 height 7
click at [273, 122] on div "Equal" at bounding box center [288, 113] width 65 height 18
click at [317, 122] on div "Equal" at bounding box center [288, 113] width 65 height 18
click at [559, 65] on div "2025 May. 5th - Aug. 24th vs Prev. Year 5 Filters Applied Segment: gap/* Keywor…" at bounding box center [814, 56] width 1384 height 22
click at [409, 105] on icon at bounding box center [408, 104] width 9 height 11
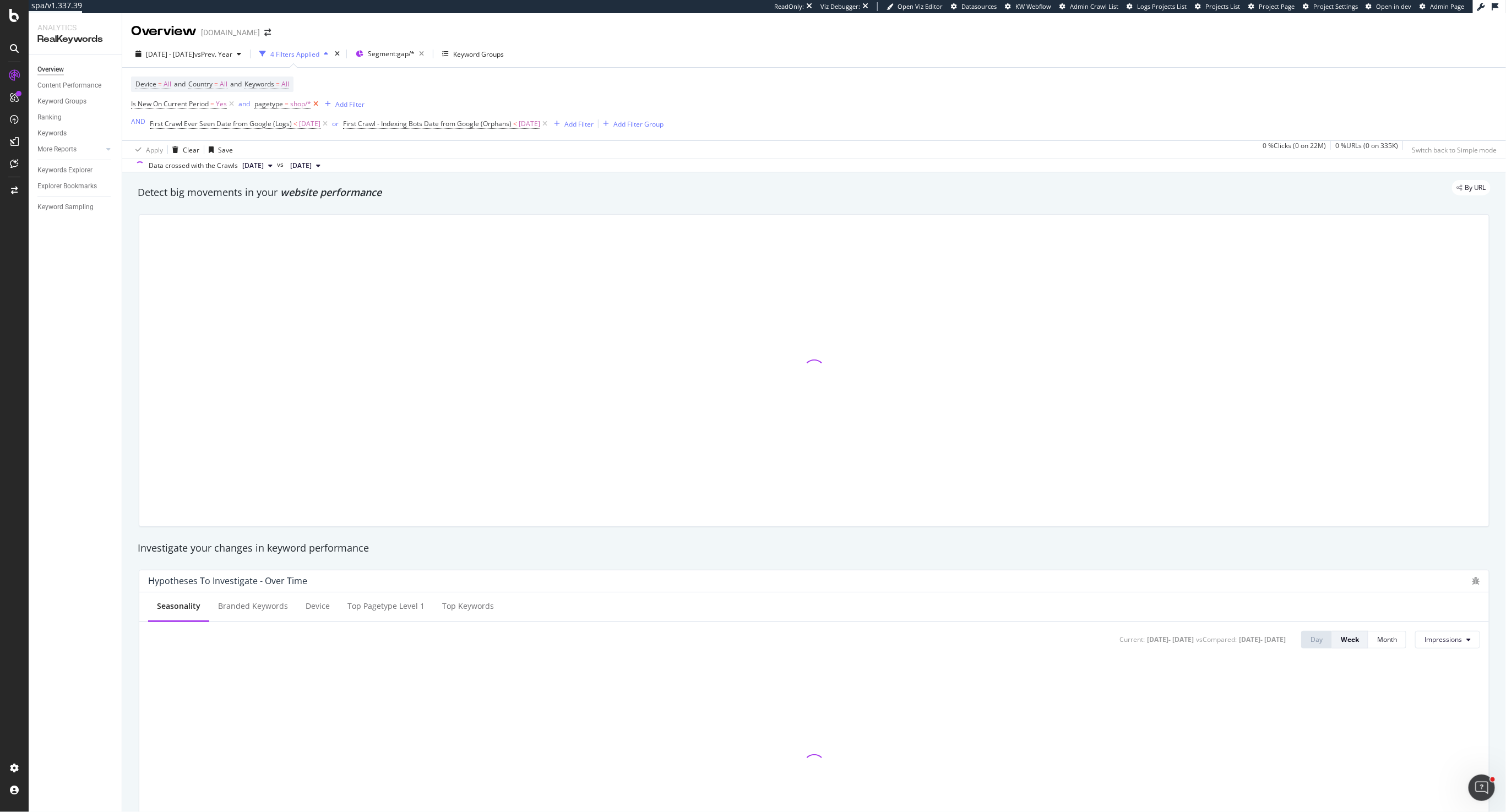
click at [315, 106] on icon at bounding box center [316, 104] width 9 height 11
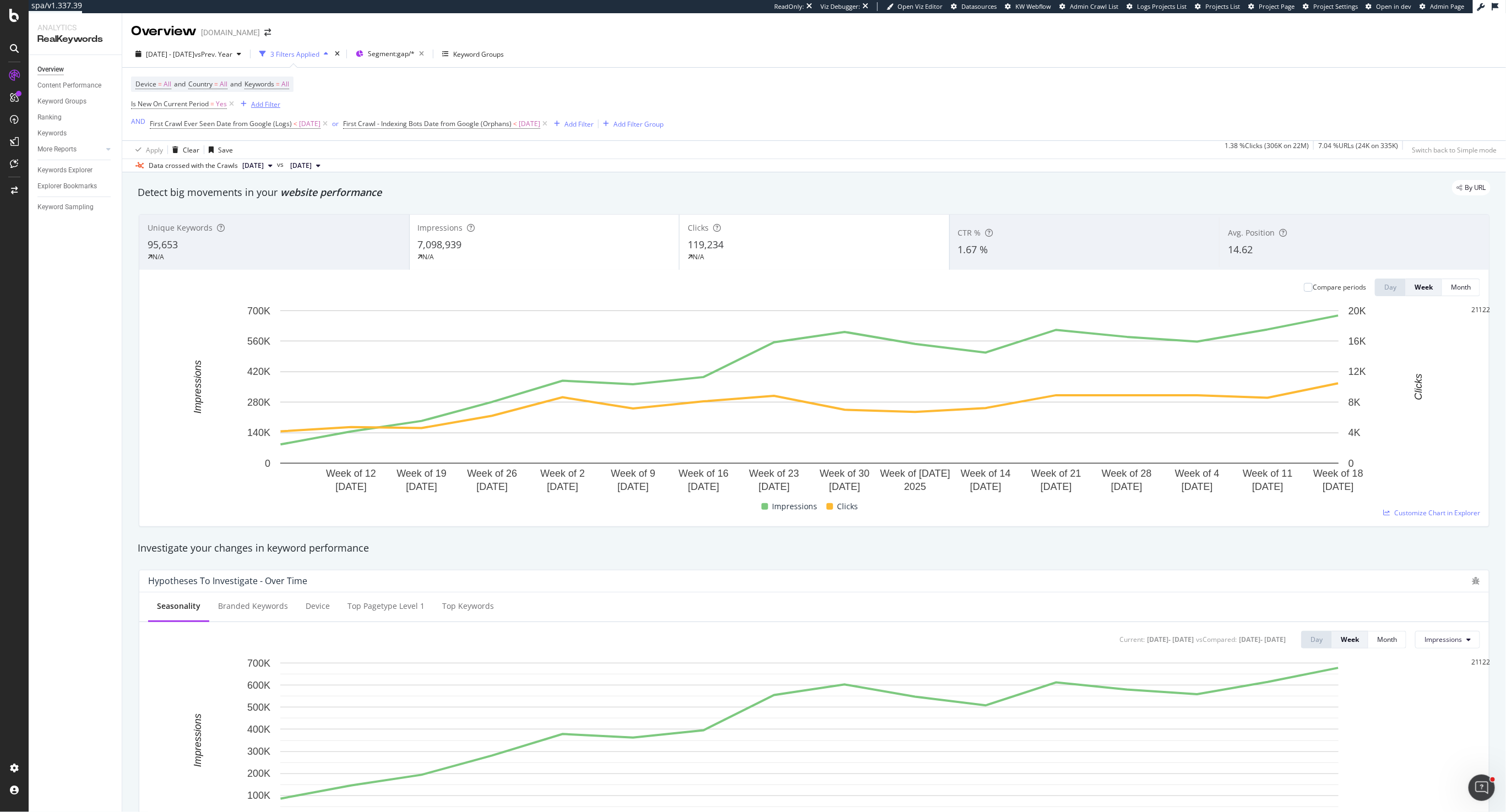
click at [267, 110] on div "Add Filter" at bounding box center [258, 103] width 44 height 12
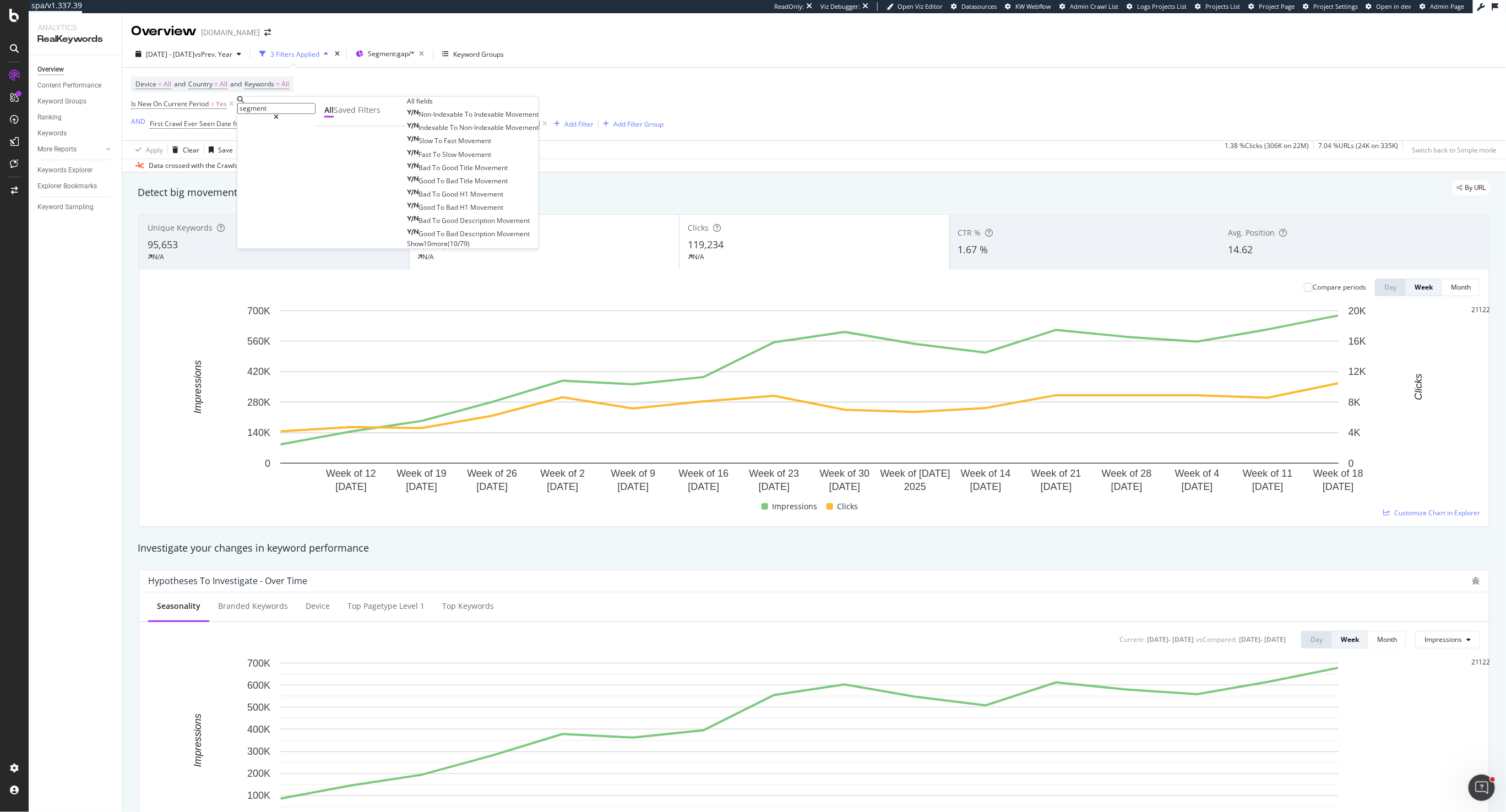
click at [300, 112] on input "segment" at bounding box center [276, 108] width 78 height 11
type input "s"
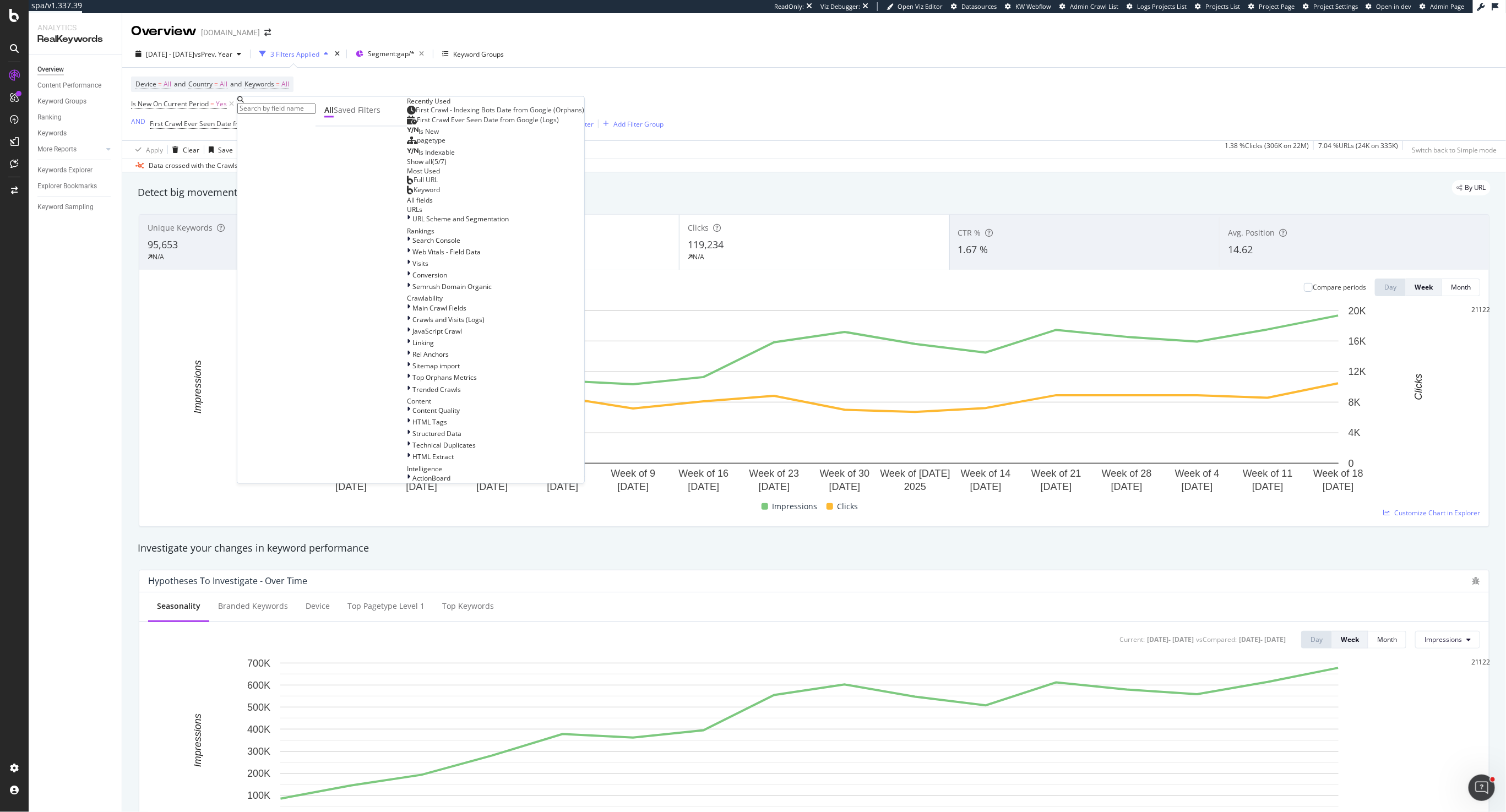
click at [417, 145] on span "pagetype" at bounding box center [432, 140] width 29 height 9
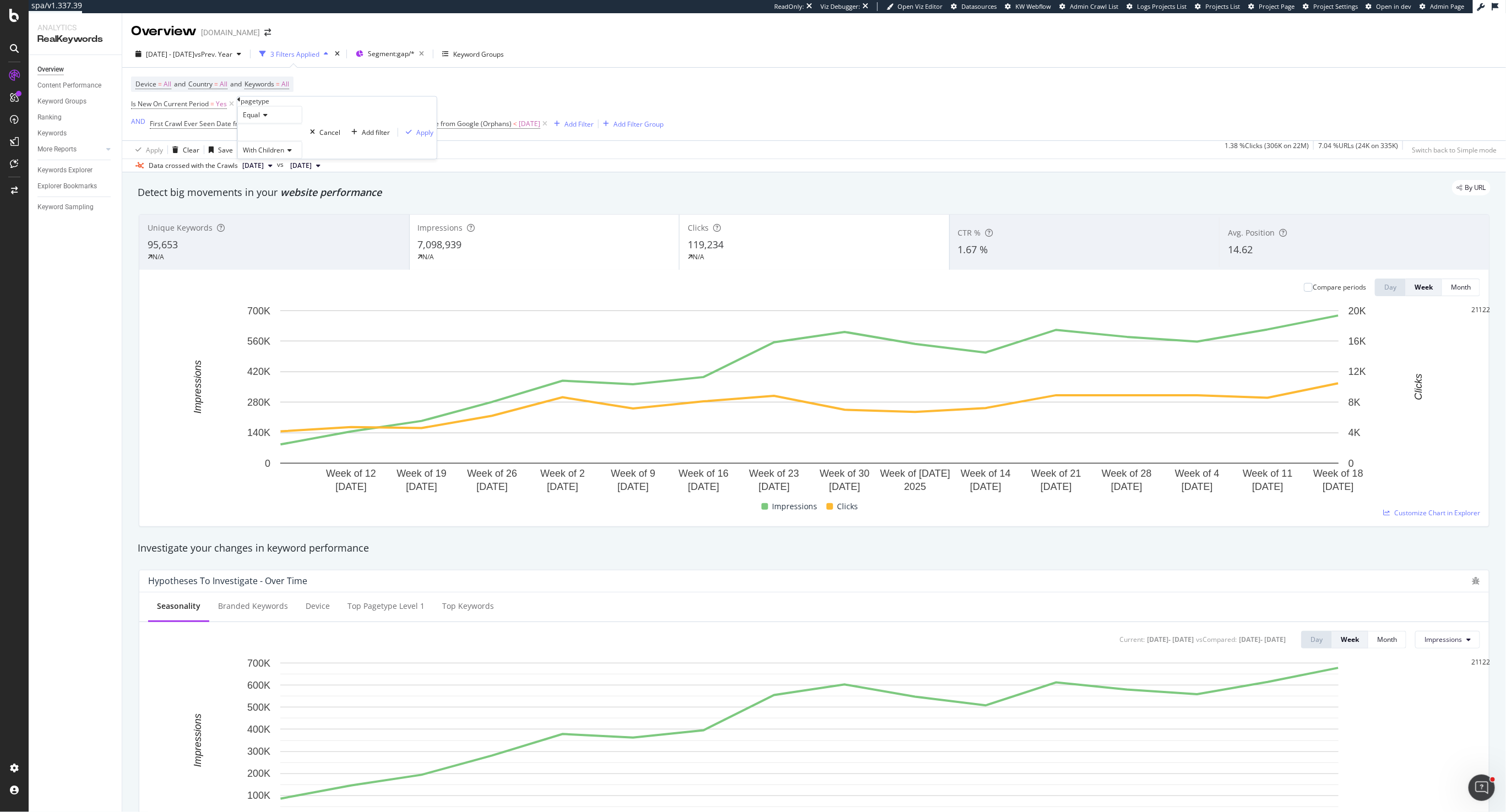
click at [241, 103] on icon at bounding box center [238, 100] width 3 height 7
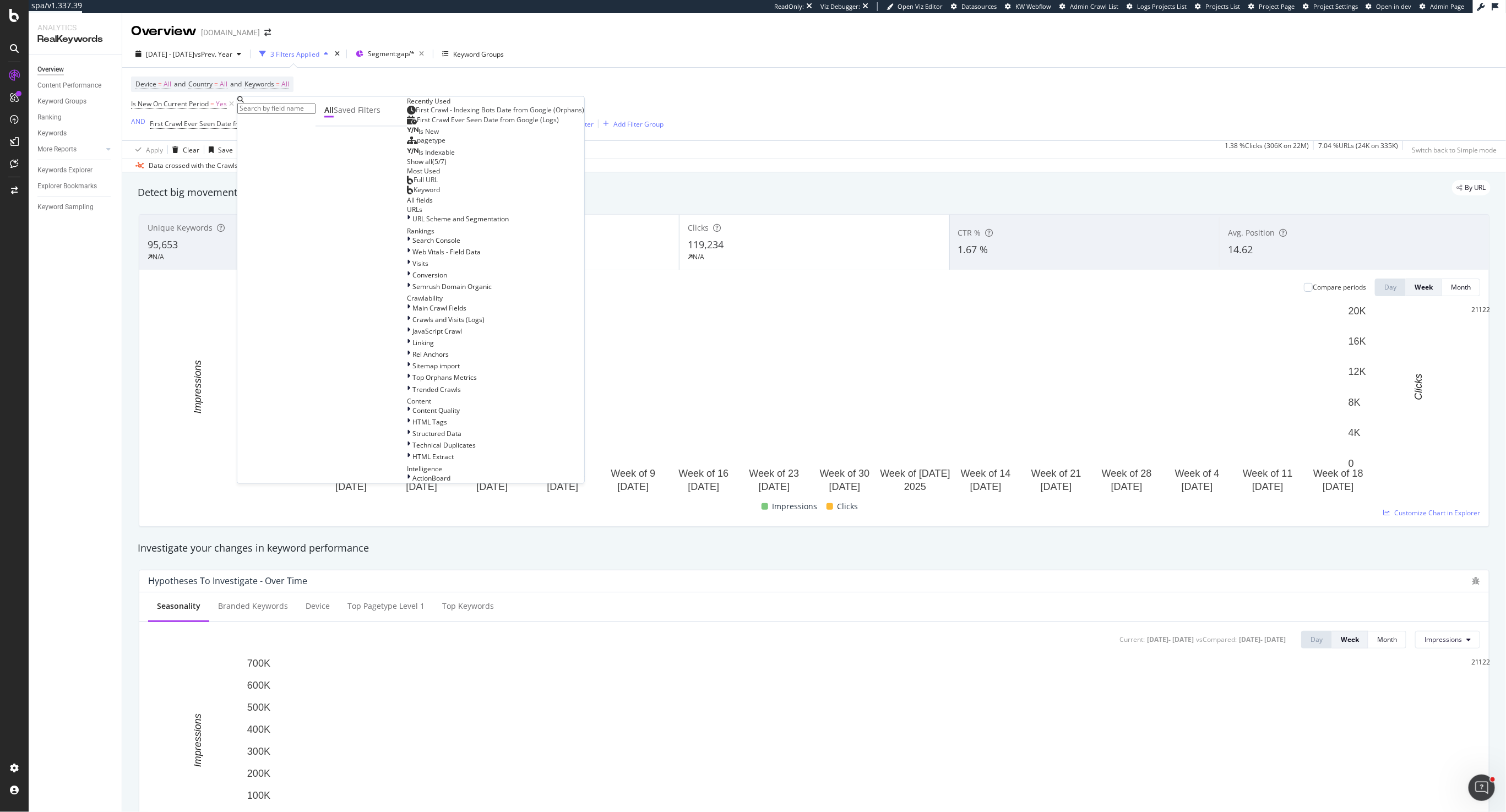
click at [270, 103] on input "text" at bounding box center [276, 108] width 78 height 11
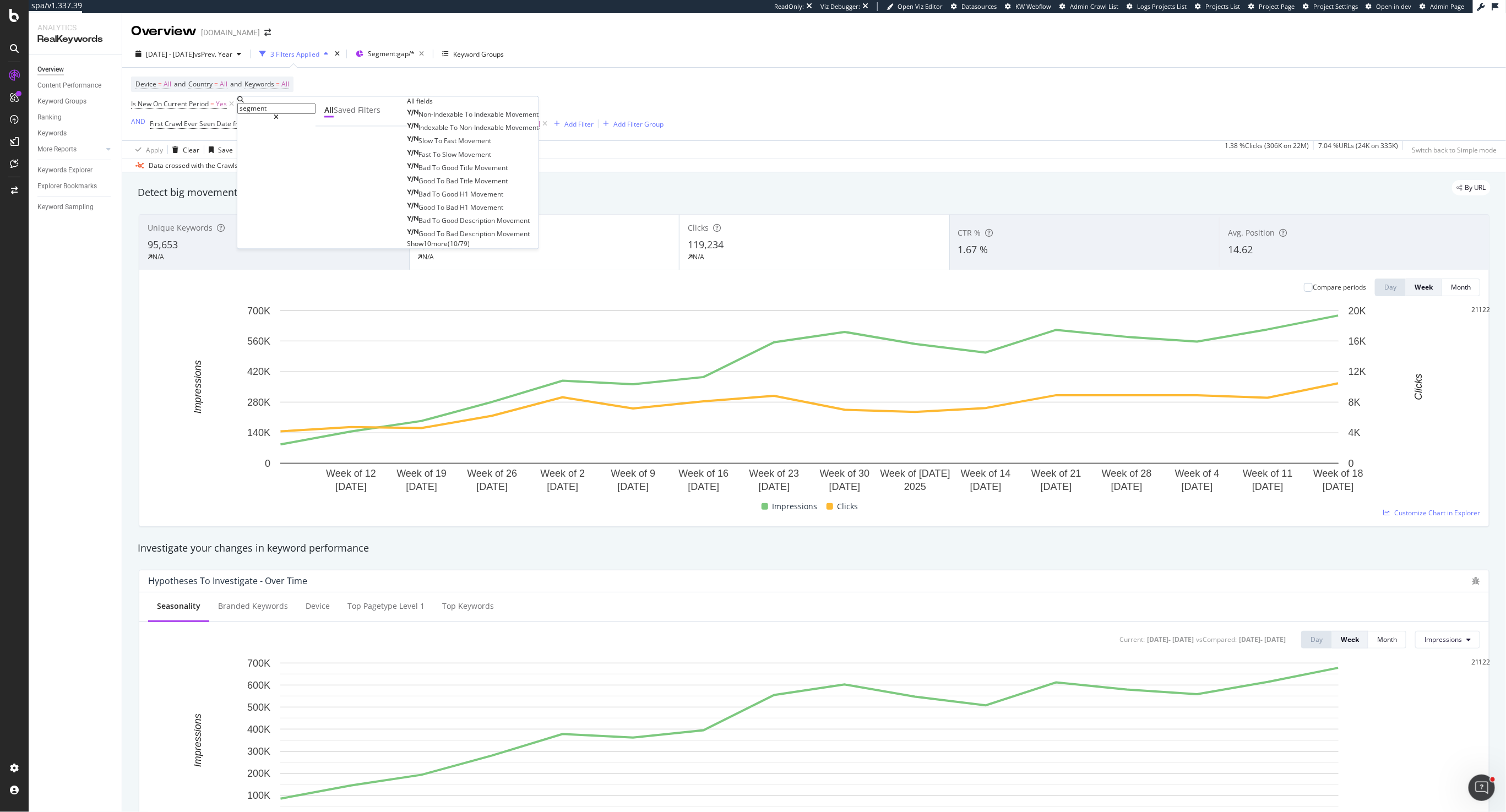
type input "segment"
click at [407, 248] on span "Show 10 more" at bounding box center [427, 243] width 41 height 9
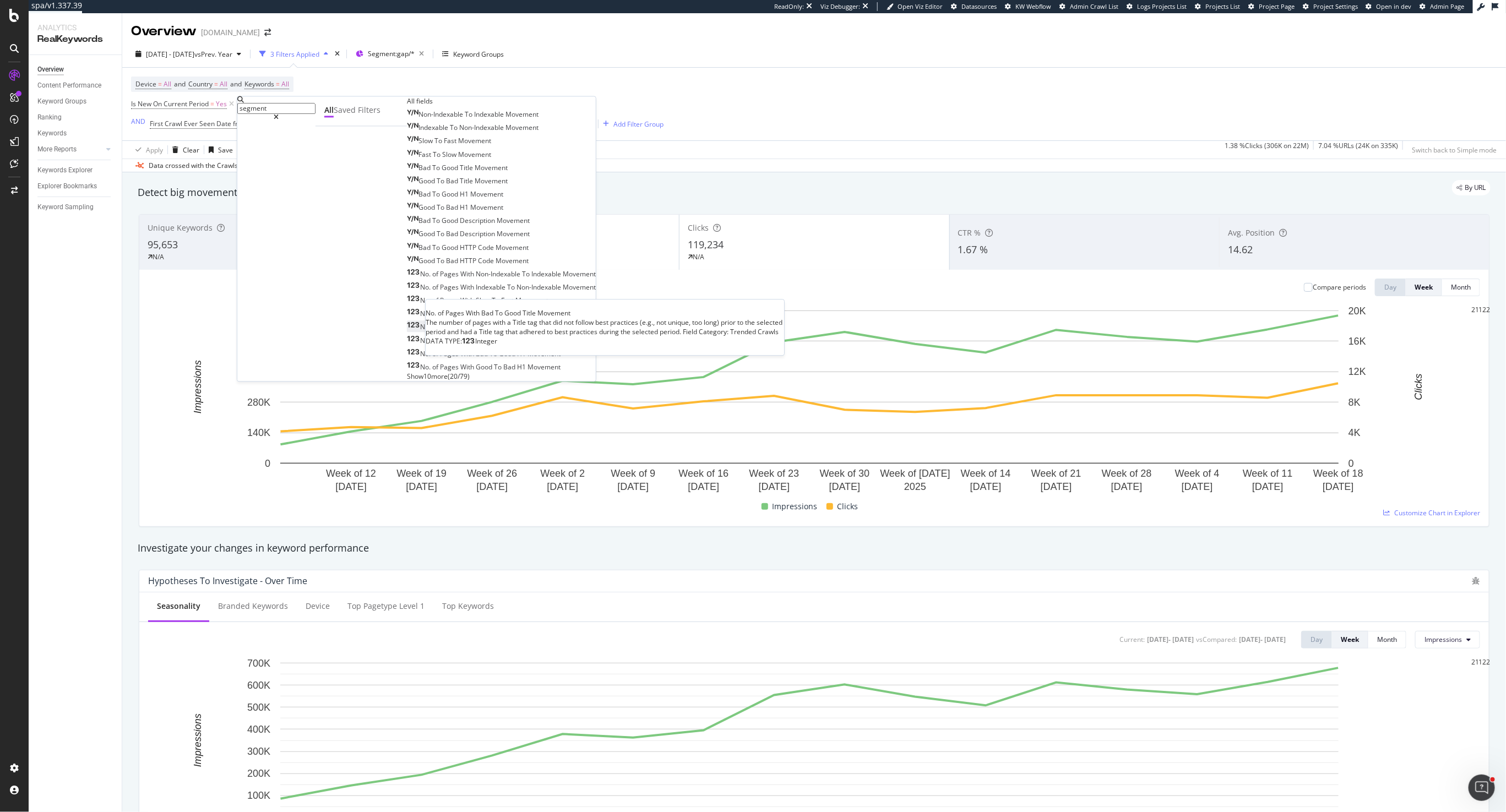
scroll to position [87, 0]
click at [565, 91] on div "Device = All and Country = All and Keywords = All Is New On Current Period = Ye…" at bounding box center [397, 104] width 533 height 55
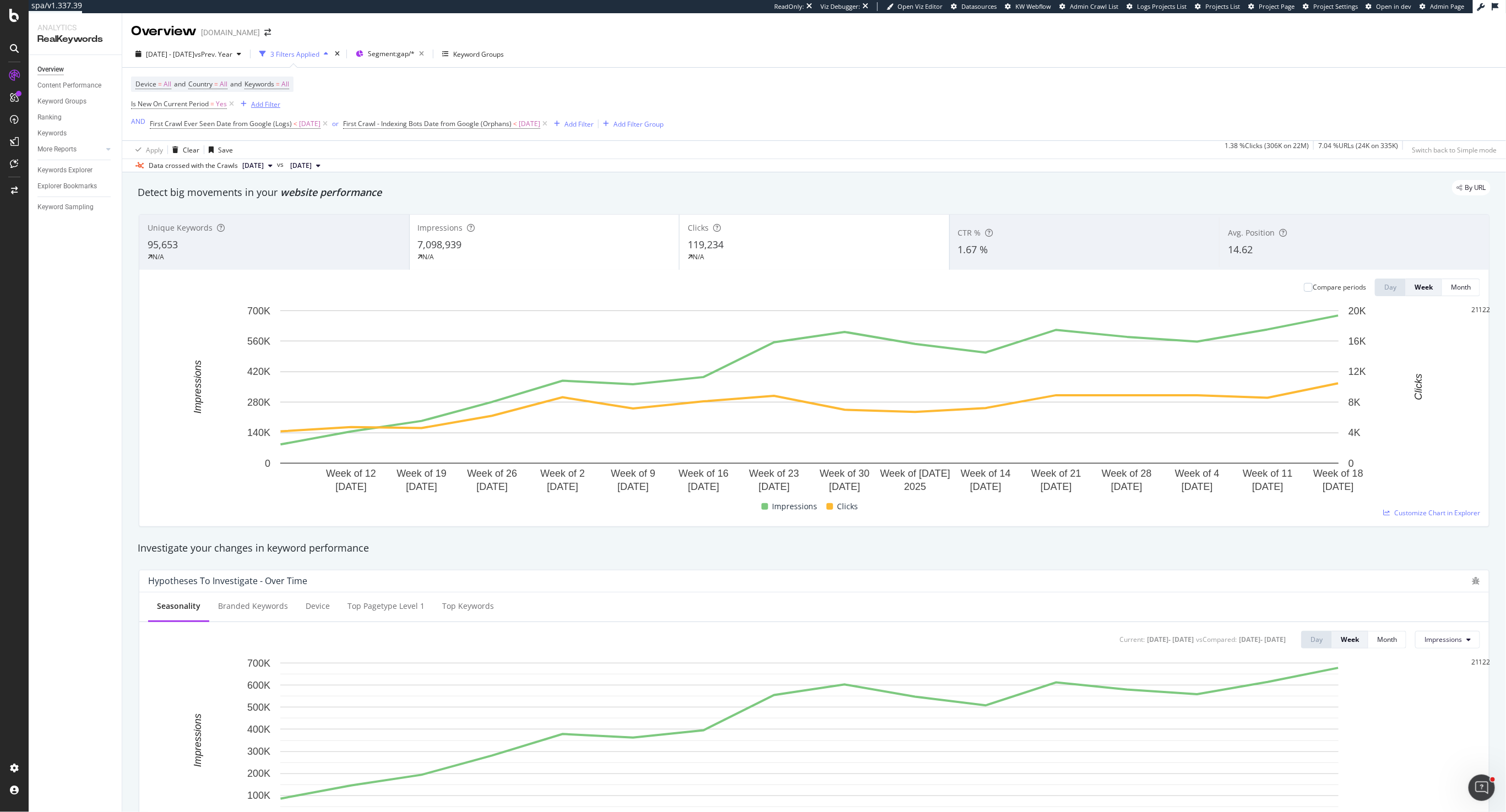
click at [259, 103] on div "Add Filter" at bounding box center [265, 104] width 29 height 9
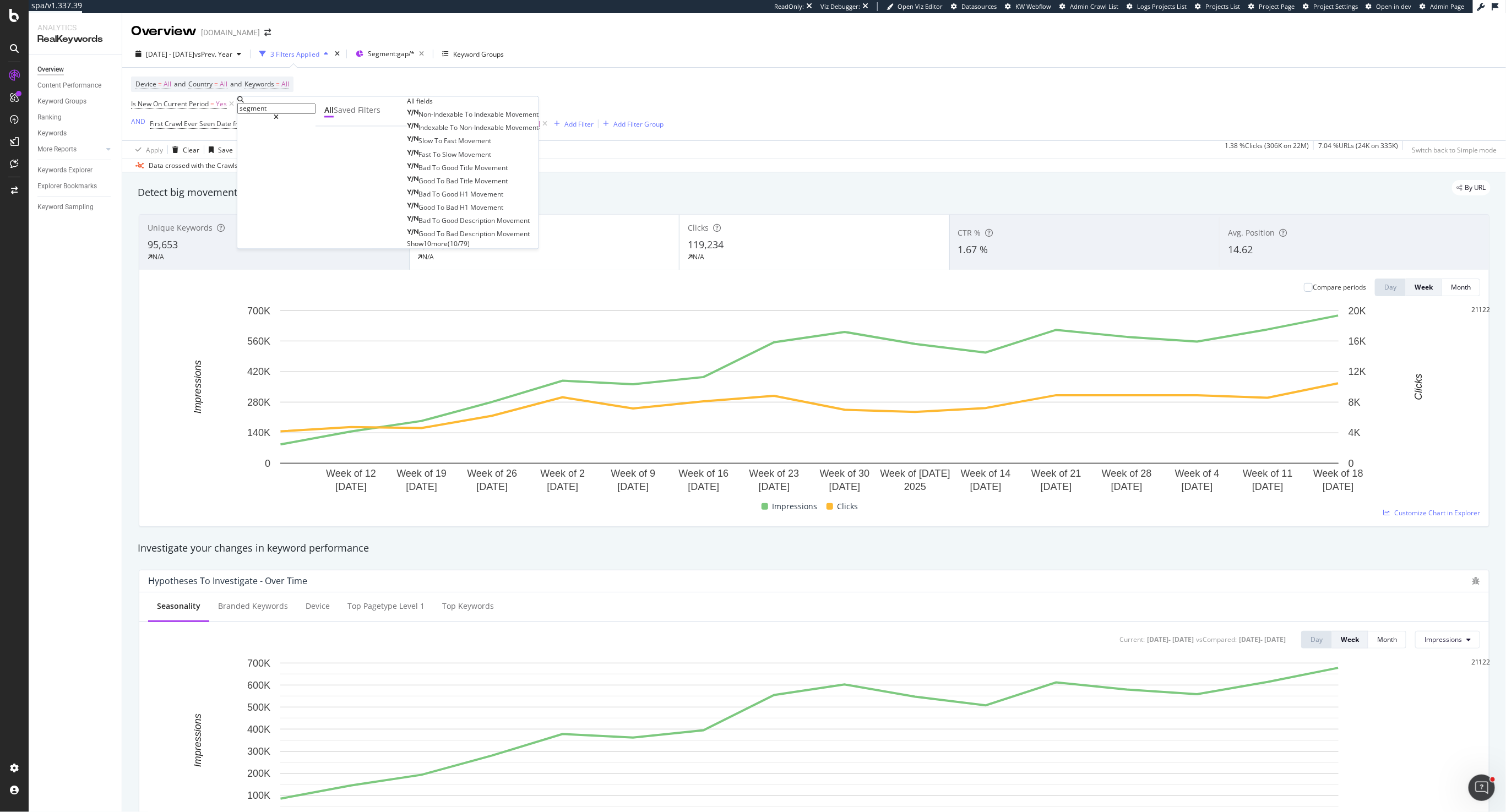
click at [555, 71] on div "Device = All and Country = All and Keywords = All Is New On Current Period = Ye…" at bounding box center [814, 104] width 1366 height 73
